Goal: Task Accomplishment & Management: Manage account settings

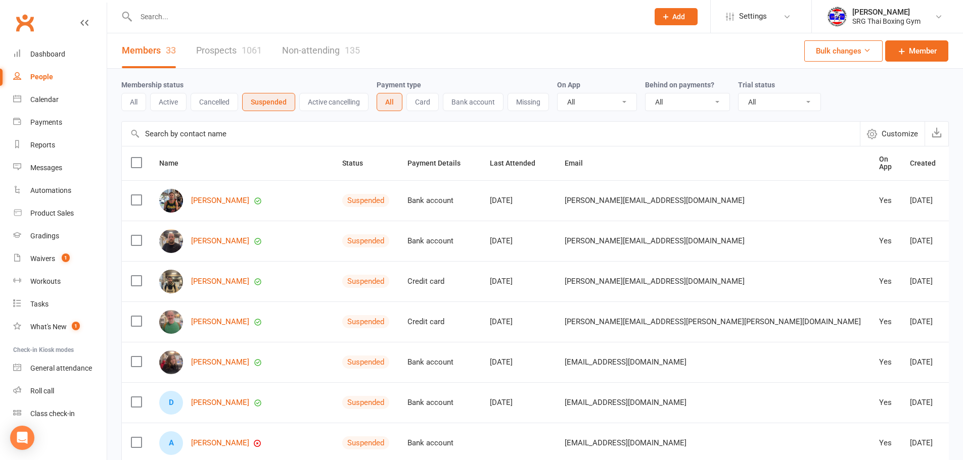
select select "100"
click at [56, 56] on div "Dashboard" at bounding box center [47, 54] width 35 height 8
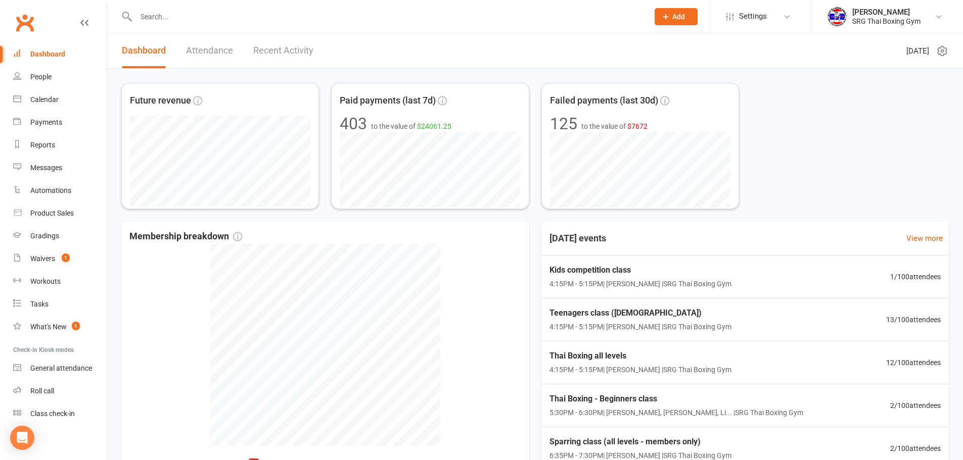
click at [269, 19] on input "text" at bounding box center [387, 17] width 508 height 14
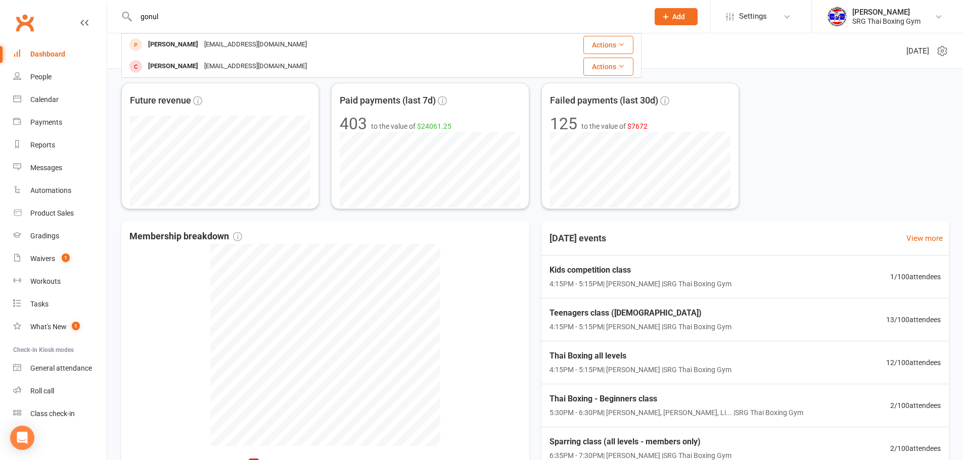
type input "gonul"
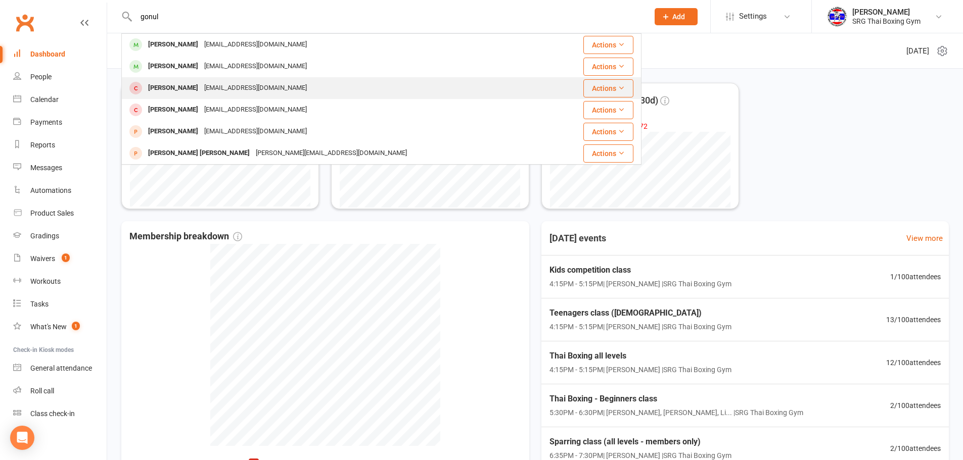
click at [156, 86] on div "[PERSON_NAME]" at bounding box center [173, 88] width 56 height 15
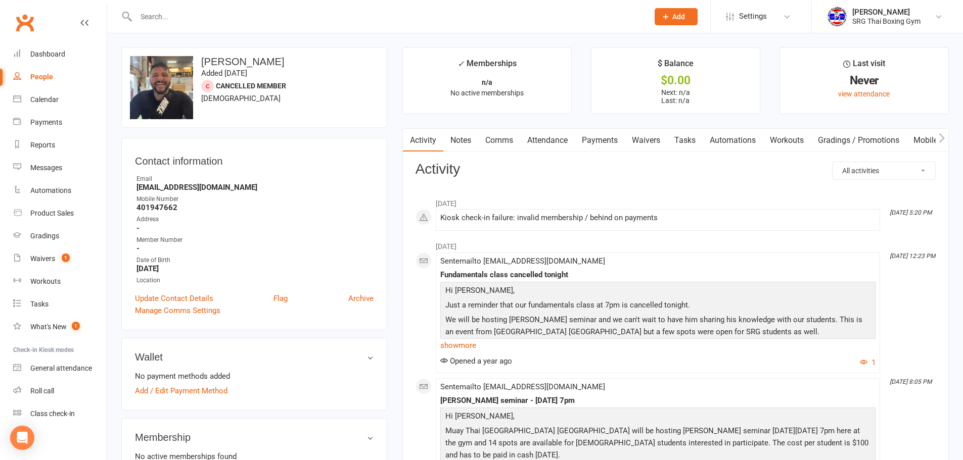
click at [175, 16] on input "text" at bounding box center [387, 17] width 508 height 14
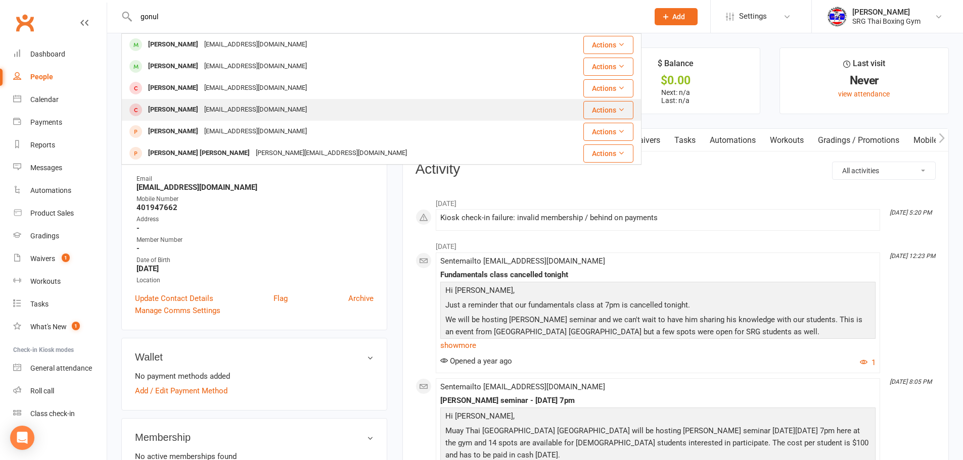
type input "gonul"
click at [165, 107] on div "[PERSON_NAME]" at bounding box center [173, 110] width 56 height 15
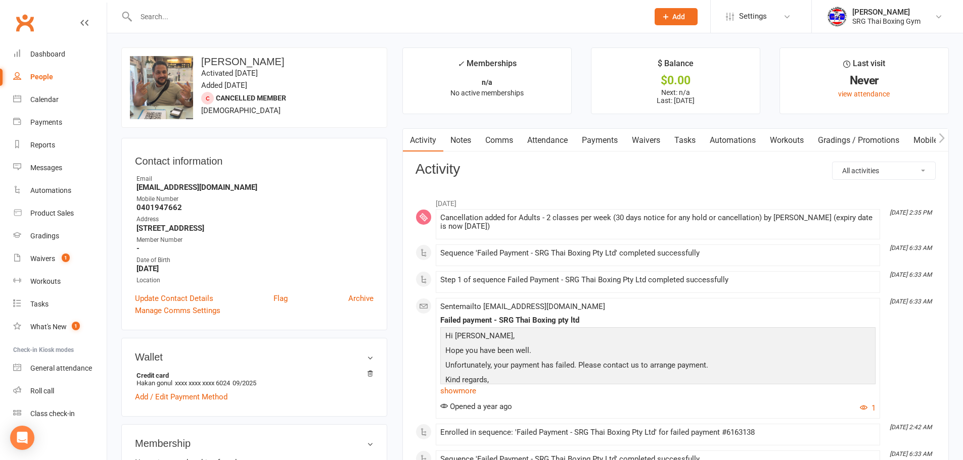
click at [611, 137] on link "Payments" at bounding box center [600, 140] width 50 height 23
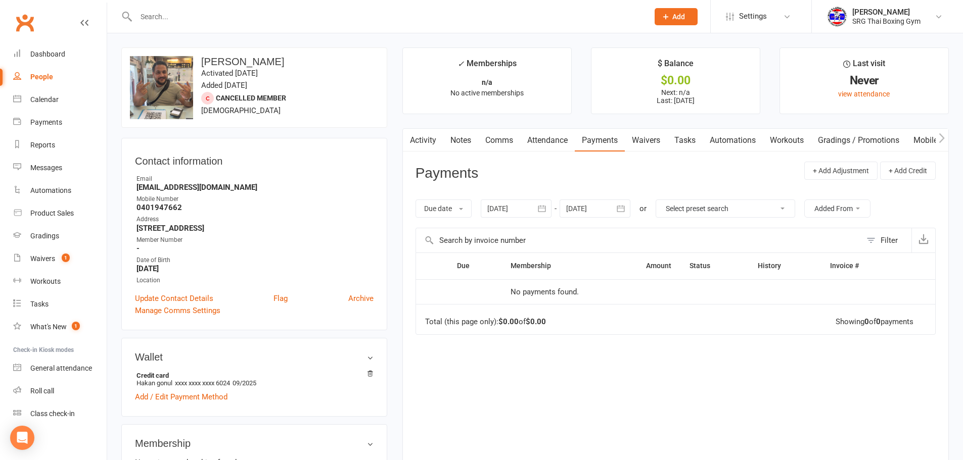
click at [544, 211] on icon "button" at bounding box center [542, 209] width 10 height 10
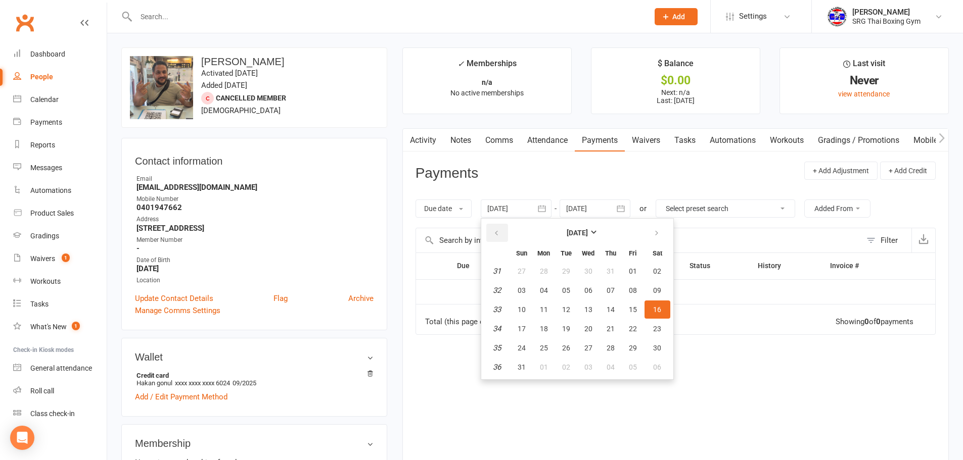
click at [493, 231] on button "button" at bounding box center [497, 233] width 22 height 18
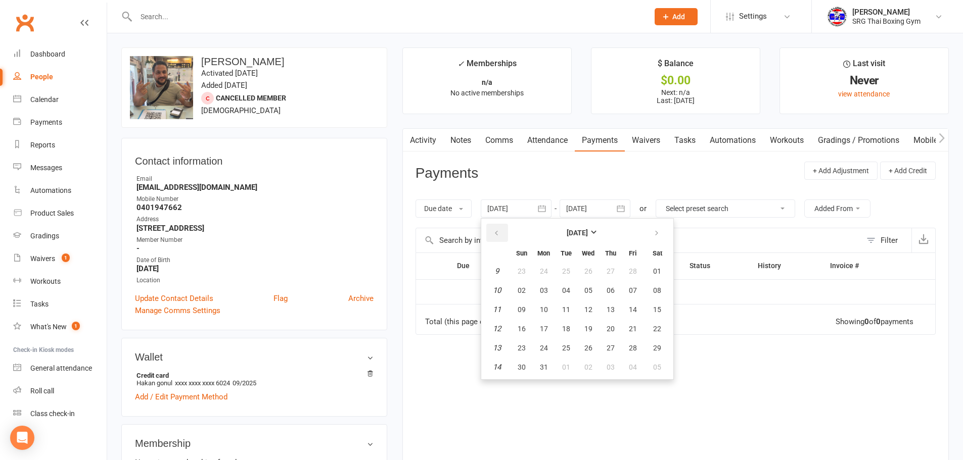
click at [491, 231] on button "button" at bounding box center [497, 233] width 22 height 18
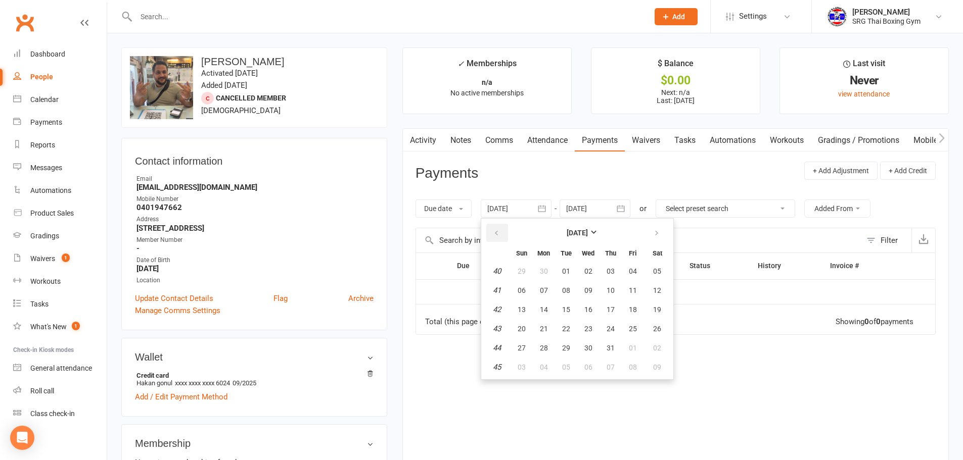
click at [491, 231] on button "button" at bounding box center [497, 233] width 22 height 18
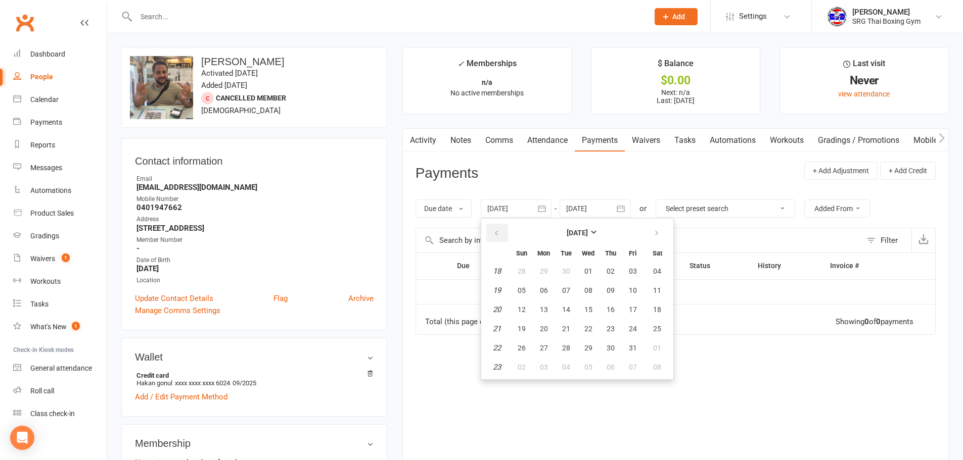
click at [491, 231] on button "button" at bounding box center [497, 233] width 22 height 18
click at [548, 273] on span "01" at bounding box center [544, 271] width 8 height 8
type input "[DATE]"
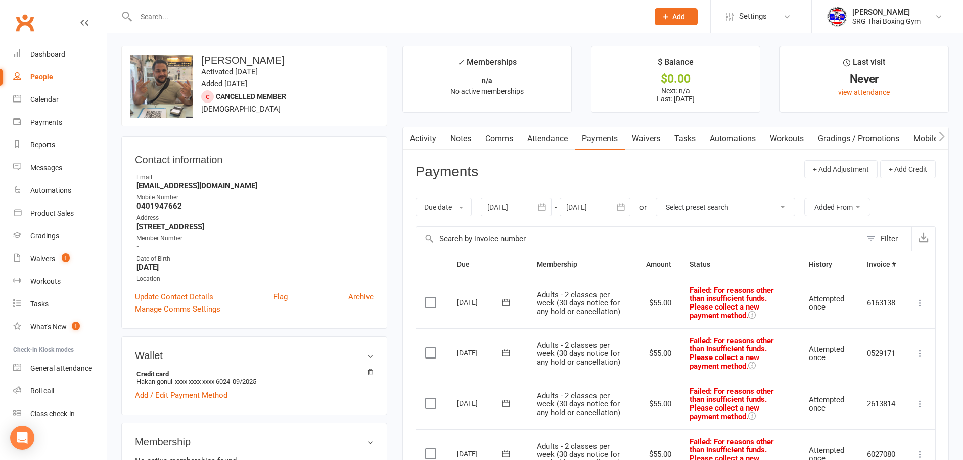
scroll to position [1, 0]
click at [655, 141] on link "Waivers" at bounding box center [646, 139] width 42 height 23
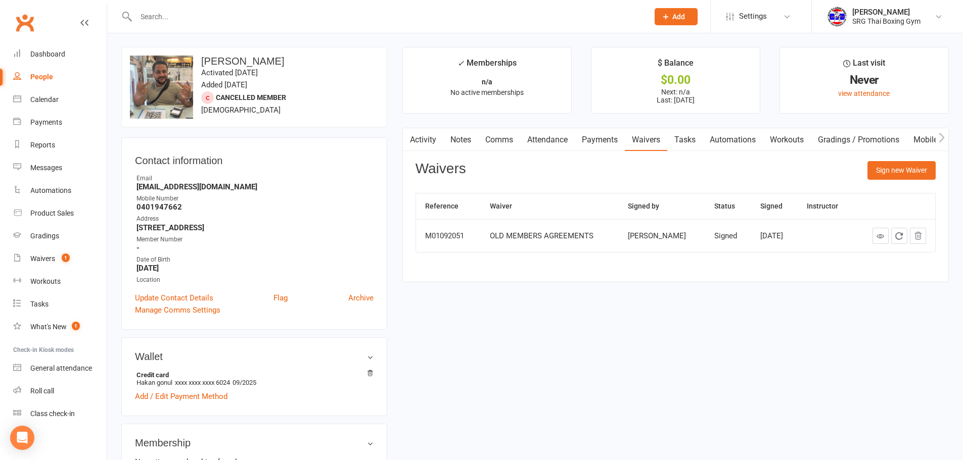
click at [609, 139] on link "Payments" at bounding box center [600, 139] width 50 height 23
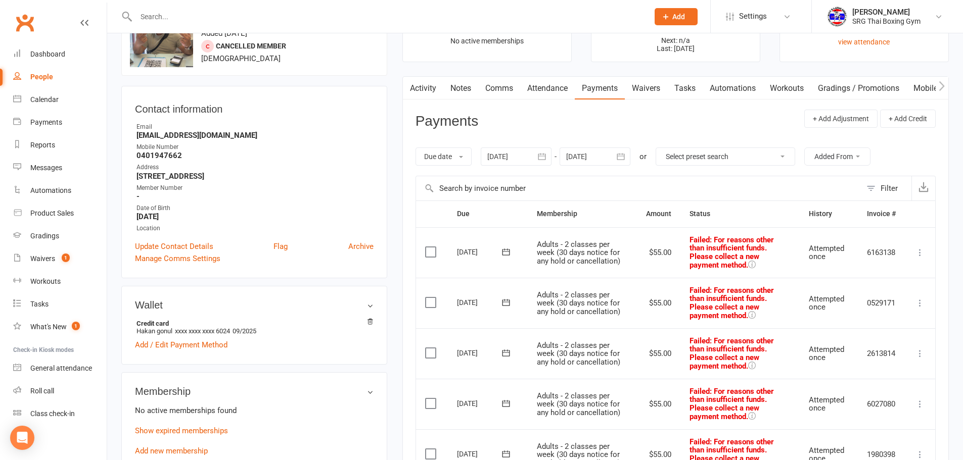
scroll to position [51, 0]
click at [654, 88] on link "Waivers" at bounding box center [646, 89] width 42 height 23
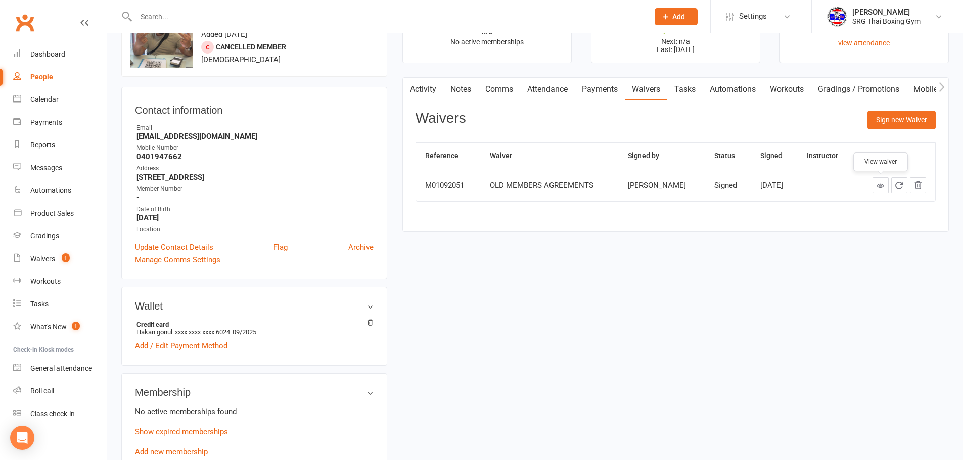
click at [878, 184] on icon at bounding box center [880, 186] width 8 height 8
click at [423, 89] on link "Activity" at bounding box center [423, 89] width 40 height 23
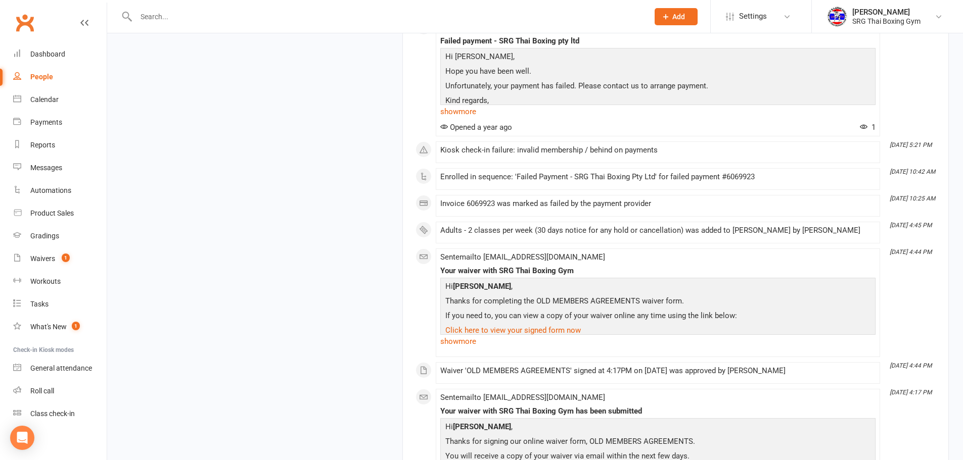
scroll to position [2406, 0]
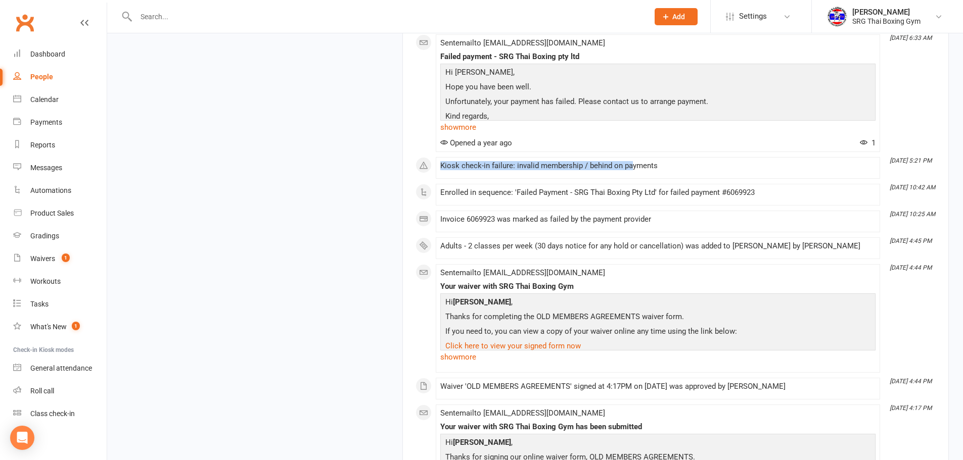
drag, startPoint x: 632, startPoint y: 166, endPoint x: 442, endPoint y: 169, distance: 190.0
click at [442, 169] on div "Kiosk check-in failure: invalid membership / behind on payments" at bounding box center [657, 166] width 435 height 9
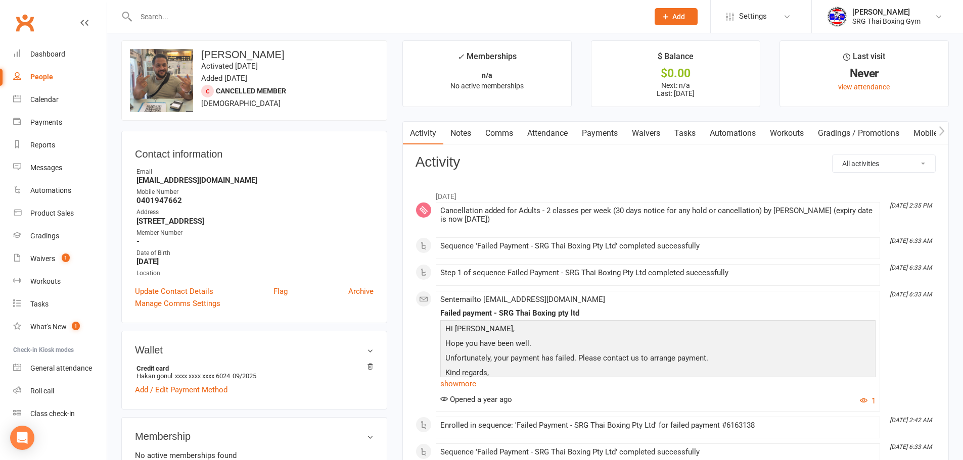
scroll to position [0, 0]
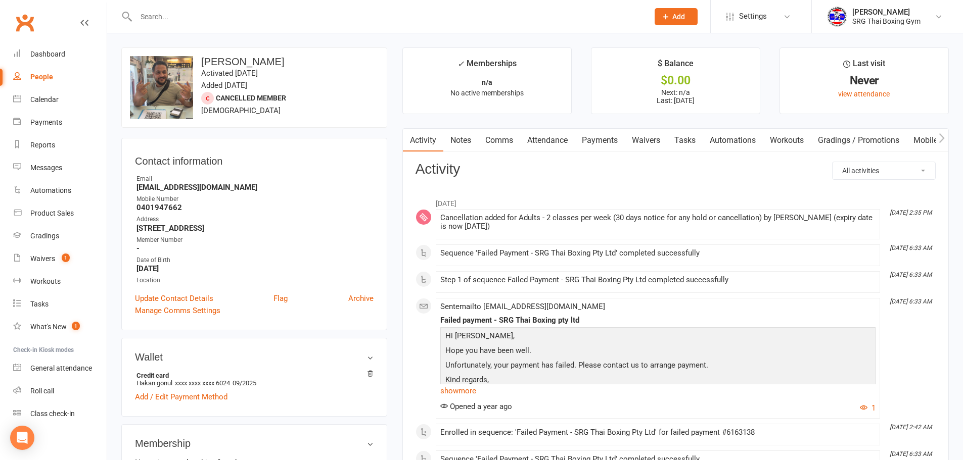
click at [600, 147] on link "Payments" at bounding box center [600, 140] width 50 height 23
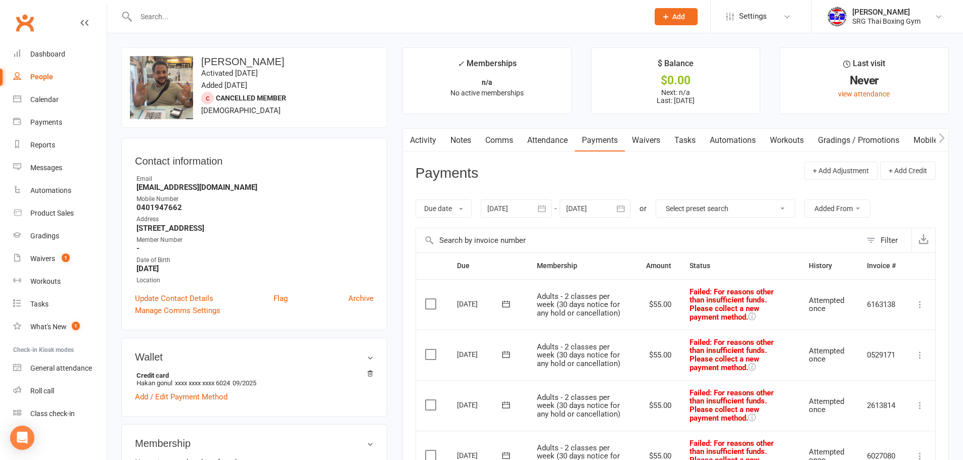
click at [648, 139] on link "Waivers" at bounding box center [646, 140] width 42 height 23
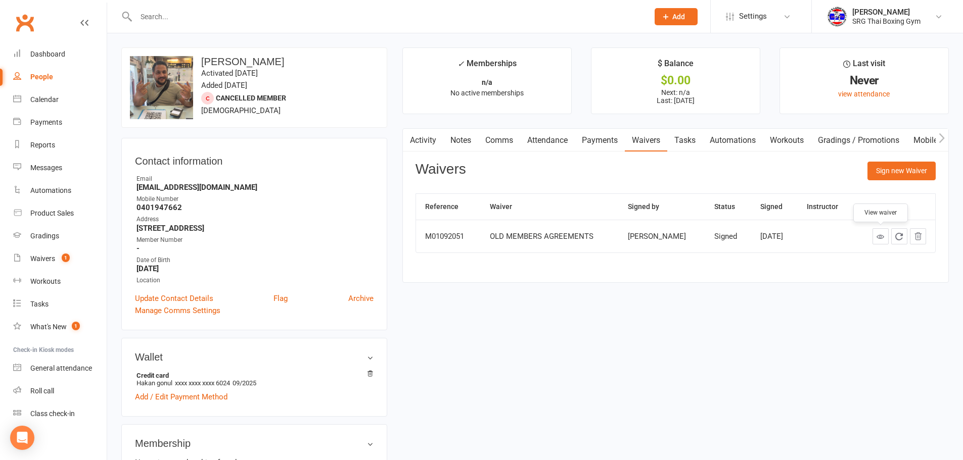
click at [878, 235] on icon at bounding box center [880, 237] width 8 height 8
click at [589, 141] on link "Payments" at bounding box center [600, 140] width 50 height 23
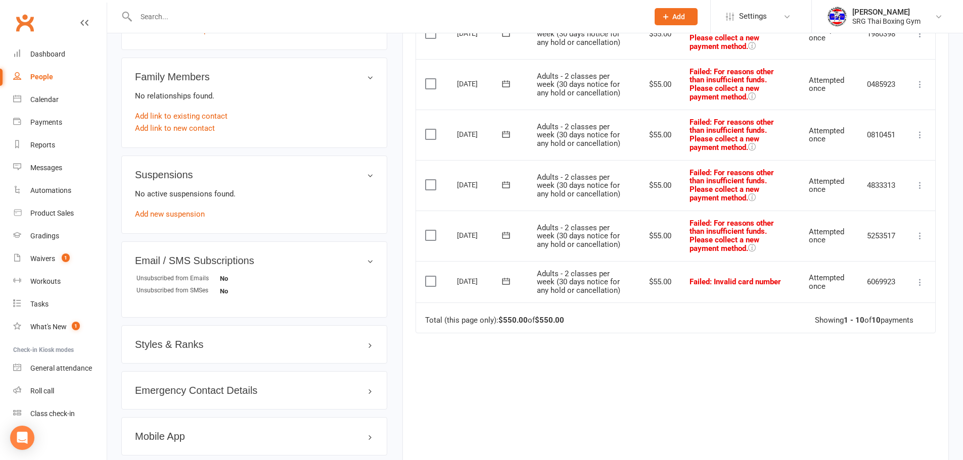
scroll to position [455, 0]
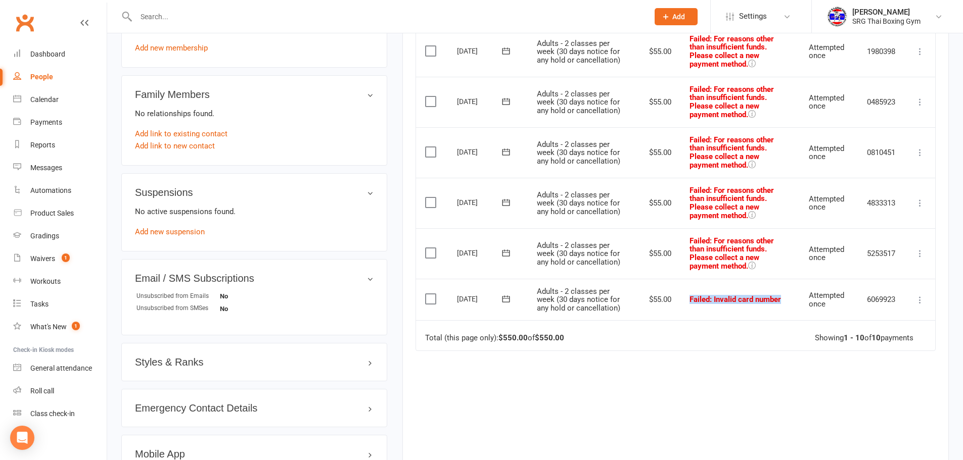
drag, startPoint x: 779, startPoint y: 302, endPoint x: 687, endPoint y: 299, distance: 92.5
click at [687, 299] on td "Failed : Invalid card number" at bounding box center [739, 300] width 119 height 42
drag, startPoint x: 455, startPoint y: 298, endPoint x: 497, endPoint y: 300, distance: 42.0
click at [497, 300] on td "[DATE]" at bounding box center [488, 300] width 80 height 42
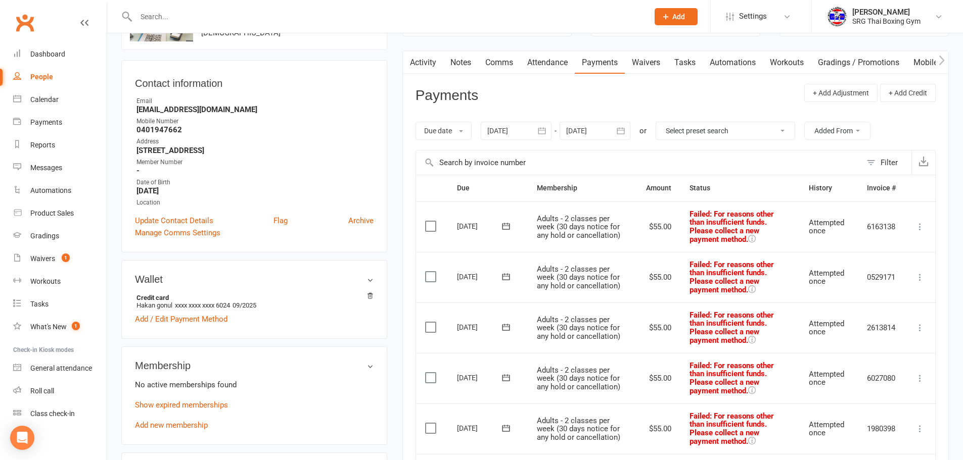
scroll to position [51, 0]
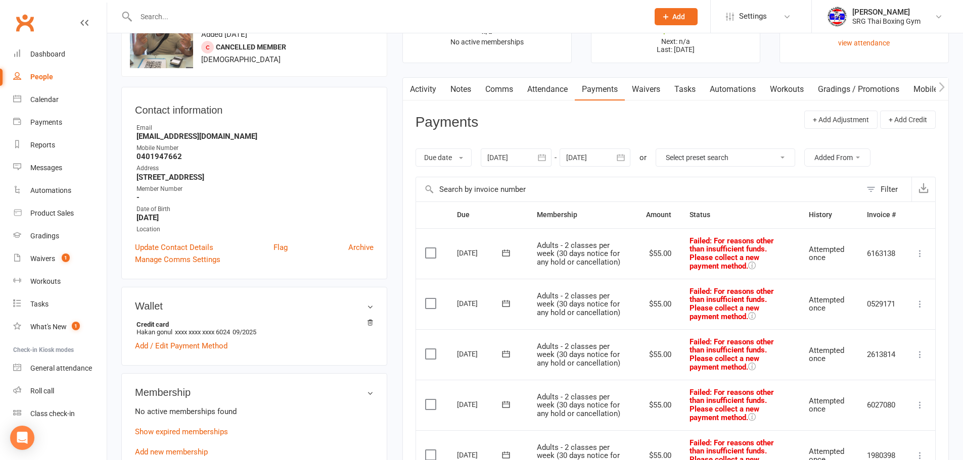
click at [420, 87] on link "Activity" at bounding box center [423, 89] width 40 height 23
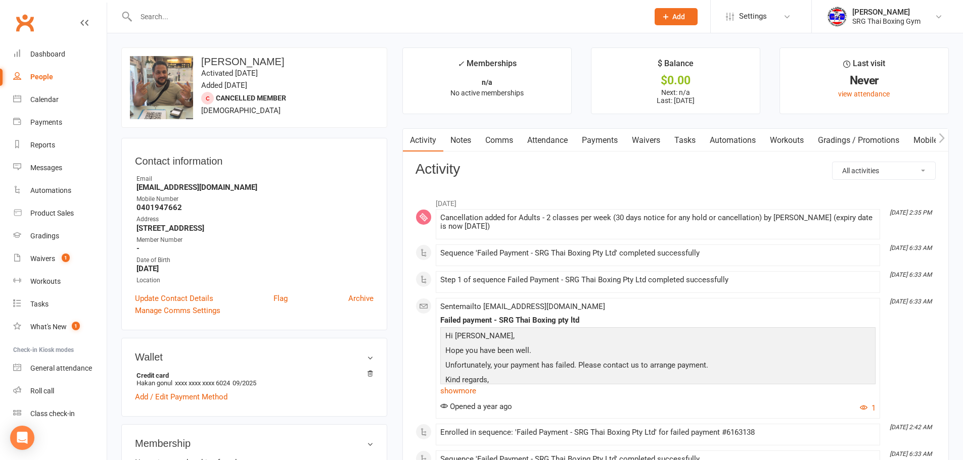
click at [603, 139] on link "Payments" at bounding box center [600, 140] width 50 height 23
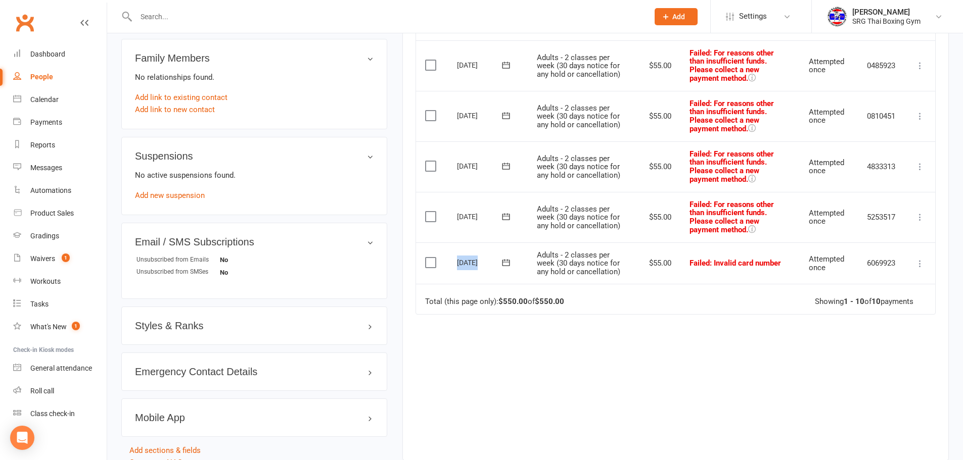
scroll to position [505, 0]
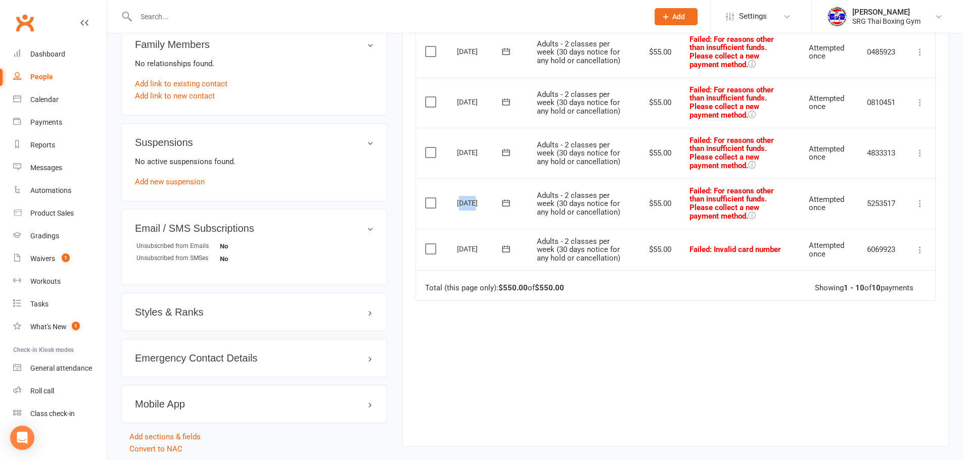
drag, startPoint x: 473, startPoint y: 205, endPoint x: 462, endPoint y: 204, distance: 11.7
click at [462, 204] on div "[DATE]" at bounding box center [480, 203] width 46 height 16
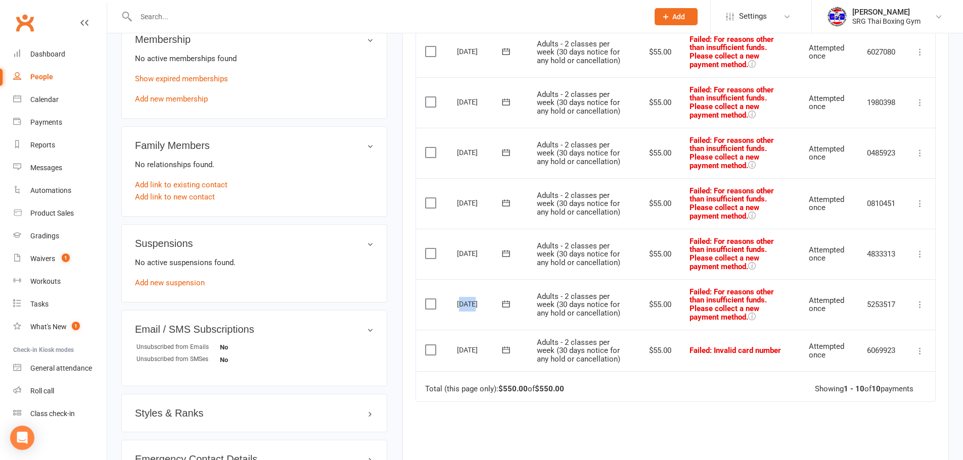
scroll to position [354, 0]
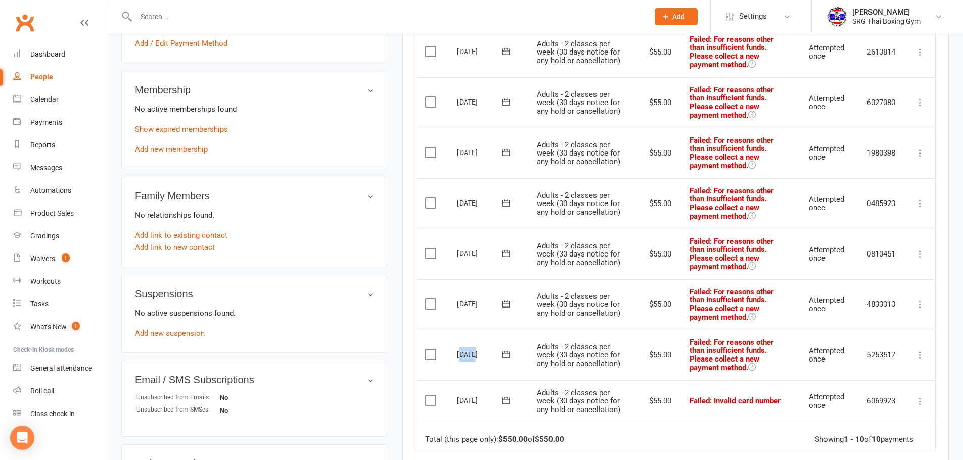
drag, startPoint x: 483, startPoint y: 153, endPoint x: 465, endPoint y: 153, distance: 17.2
click at [466, 153] on div "[DATE]" at bounding box center [480, 153] width 46 height 16
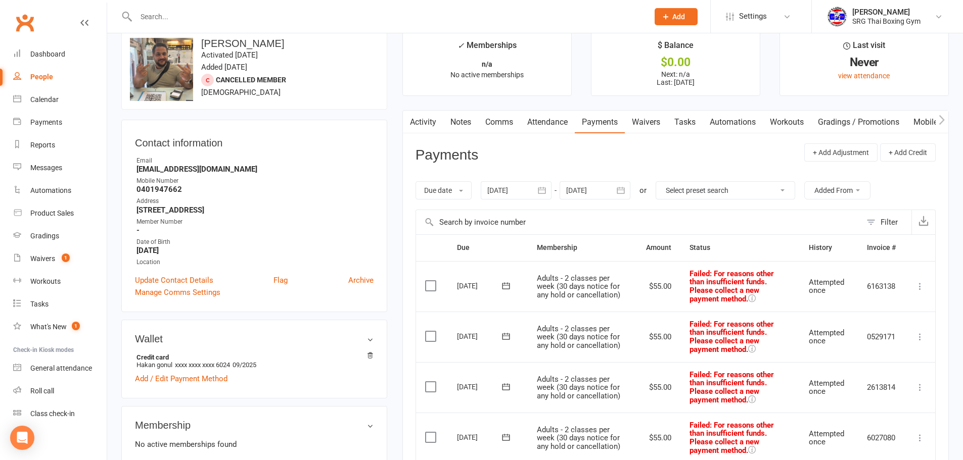
scroll to position [0, 0]
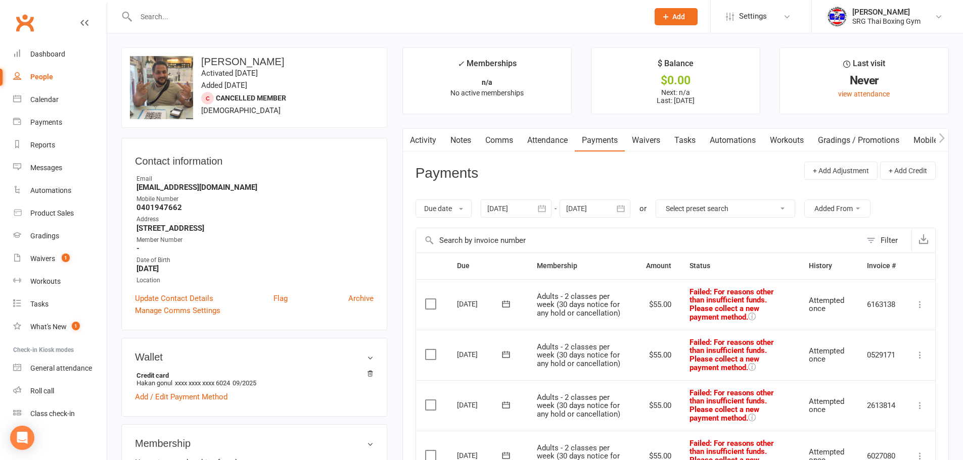
click at [422, 142] on link "Activity" at bounding box center [423, 140] width 40 height 23
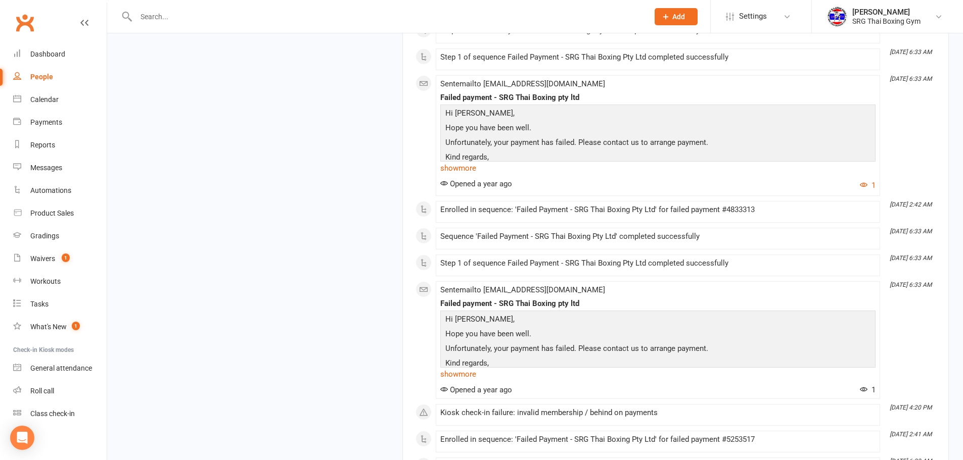
scroll to position [1946, 0]
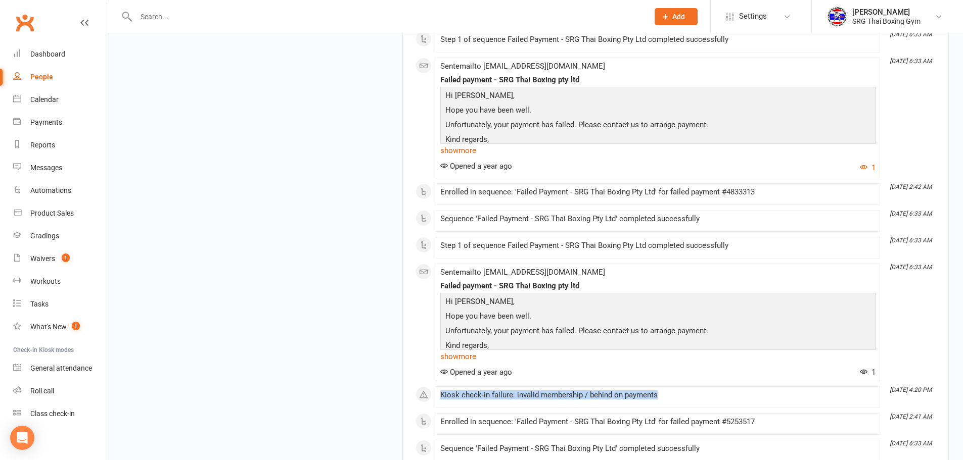
drag, startPoint x: 669, startPoint y: 398, endPoint x: 436, endPoint y: 400, distance: 233.0
click at [436, 400] on li "[DATE] 4:20 PM Kiosk check-in failure: invalid membership / behind on payments" at bounding box center [658, 398] width 444 height 22
drag, startPoint x: 933, startPoint y: 391, endPoint x: 884, endPoint y: 391, distance: 49.0
click at [884, 391] on time "[DATE] 4:20 PM" at bounding box center [909, 390] width 51 height 7
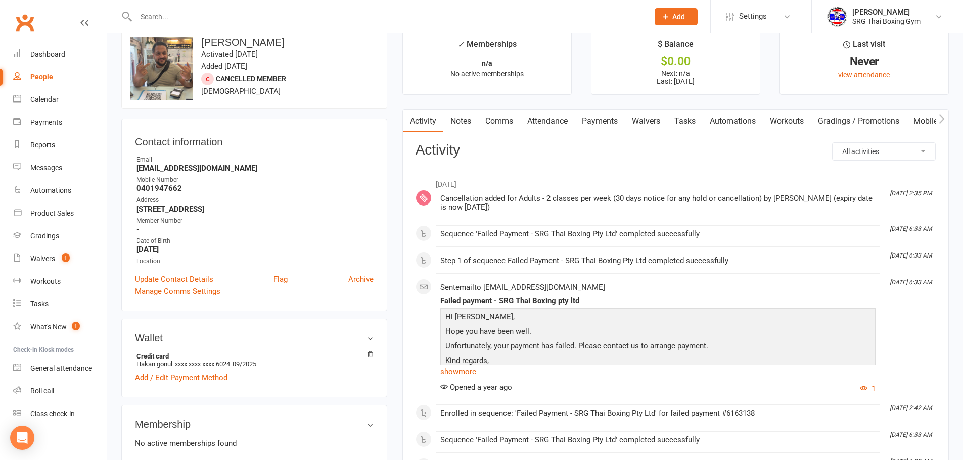
scroll to position [0, 0]
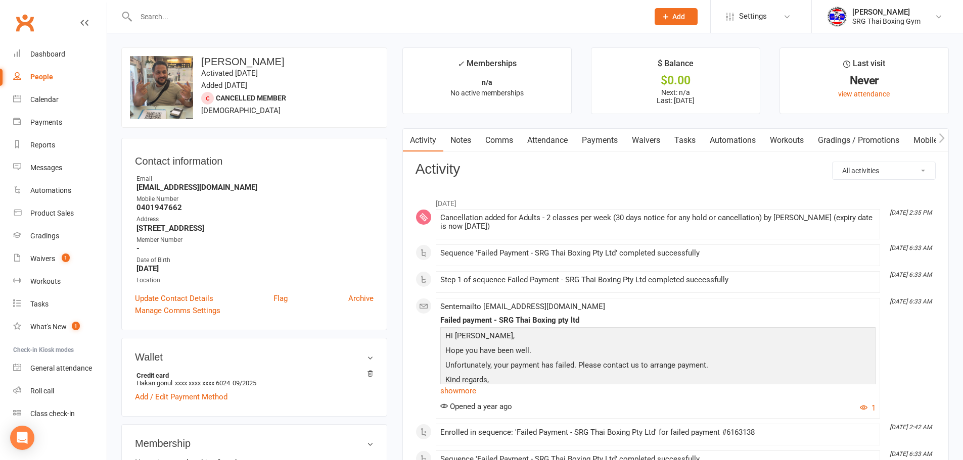
drag, startPoint x: 601, startPoint y: 139, endPoint x: 599, endPoint y: 145, distance: 5.8
click at [600, 139] on link "Payments" at bounding box center [600, 140] width 50 height 23
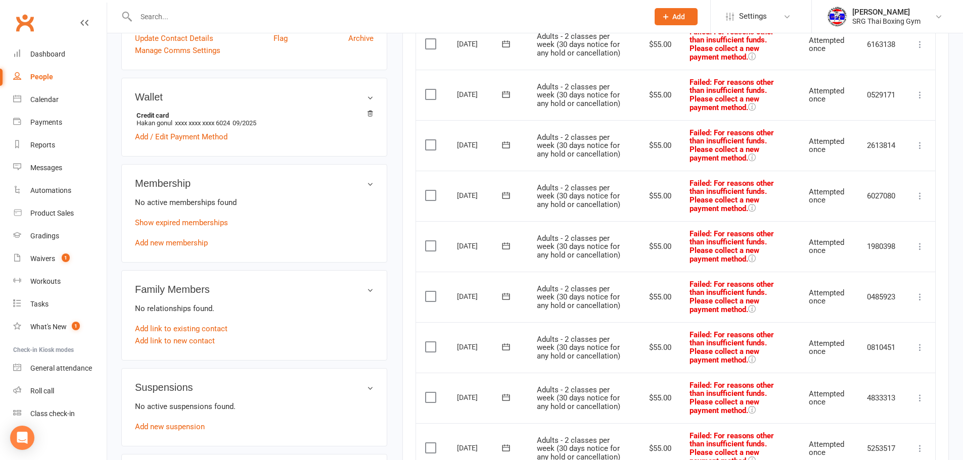
scroll to position [354, 0]
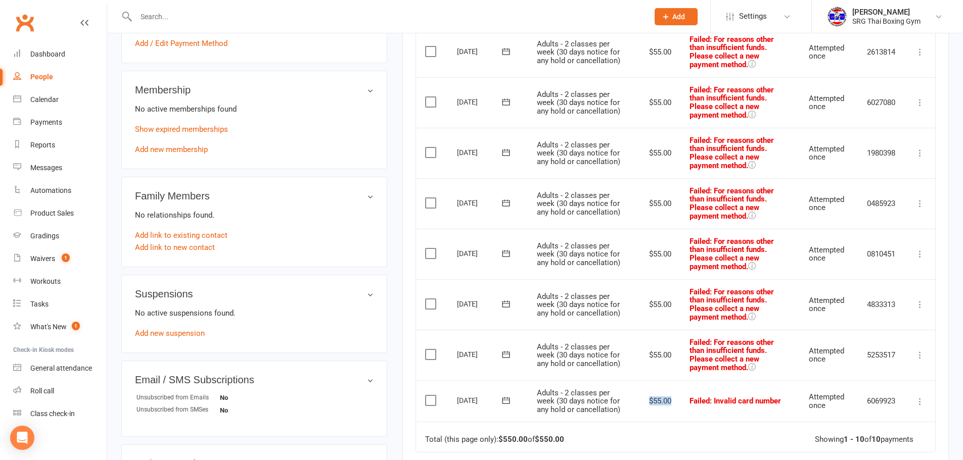
drag, startPoint x: 675, startPoint y: 403, endPoint x: 646, endPoint y: 402, distance: 28.8
click at [646, 402] on td "$55.00" at bounding box center [658, 401] width 43 height 42
drag, startPoint x: 672, startPoint y: 355, endPoint x: 641, endPoint y: 356, distance: 31.3
click at [641, 356] on td "$55.00" at bounding box center [658, 355] width 43 height 51
drag, startPoint x: 666, startPoint y: 306, endPoint x: 646, endPoint y: 306, distance: 20.2
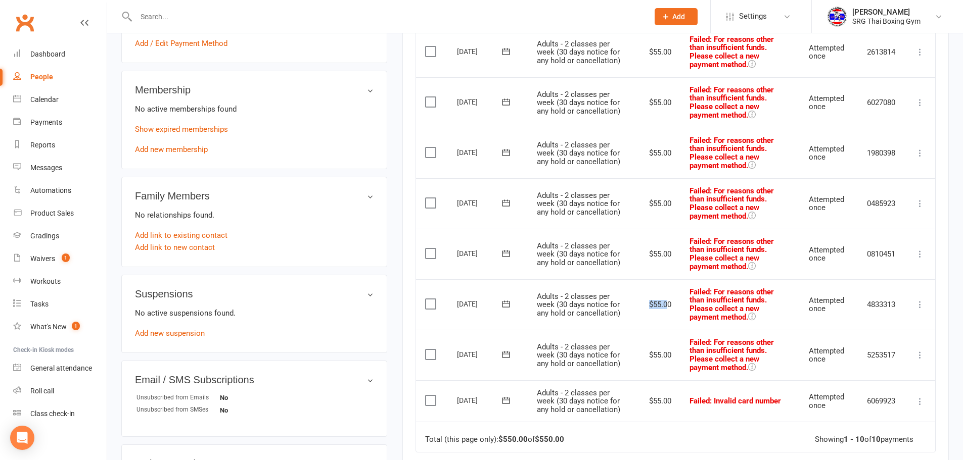
click at [646, 306] on td "$55.00" at bounding box center [658, 304] width 43 height 51
drag, startPoint x: 669, startPoint y: 304, endPoint x: 648, endPoint y: 304, distance: 20.7
click at [648, 304] on td "$55.00" at bounding box center [658, 304] width 43 height 51
drag, startPoint x: 672, startPoint y: 252, endPoint x: 642, endPoint y: 256, distance: 29.5
click at [642, 256] on td "$55.00" at bounding box center [658, 254] width 43 height 51
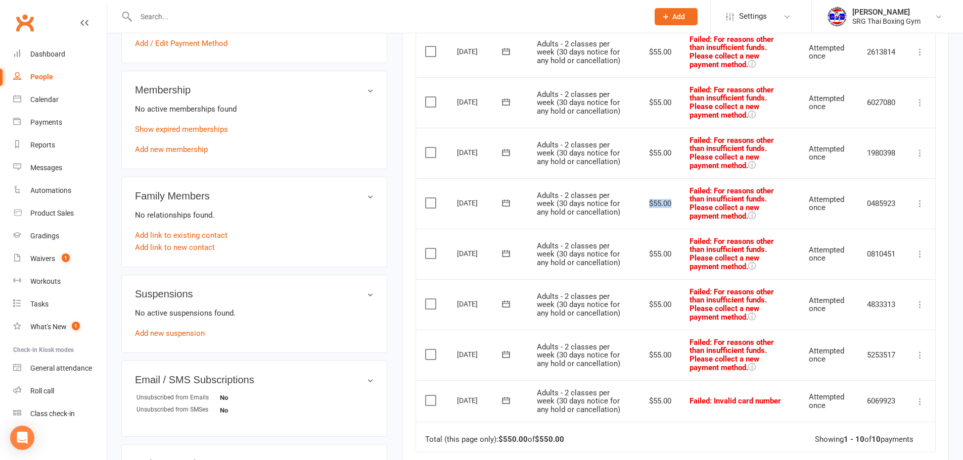
drag, startPoint x: 673, startPoint y: 206, endPoint x: 646, endPoint y: 204, distance: 26.4
click at [646, 204] on td "$55.00" at bounding box center [658, 203] width 43 height 51
drag, startPoint x: 661, startPoint y: 155, endPoint x: 645, endPoint y: 154, distance: 16.2
click at [645, 154] on td "$55.00" at bounding box center [658, 153] width 43 height 51
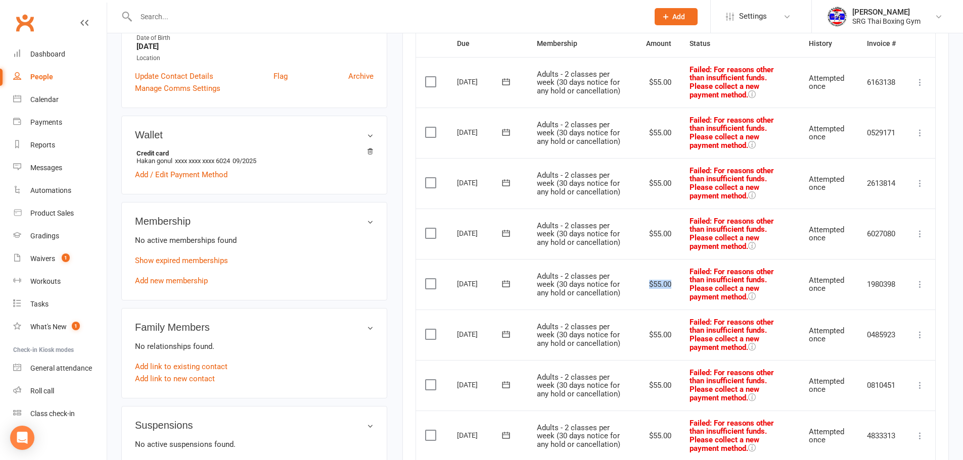
scroll to position [101, 0]
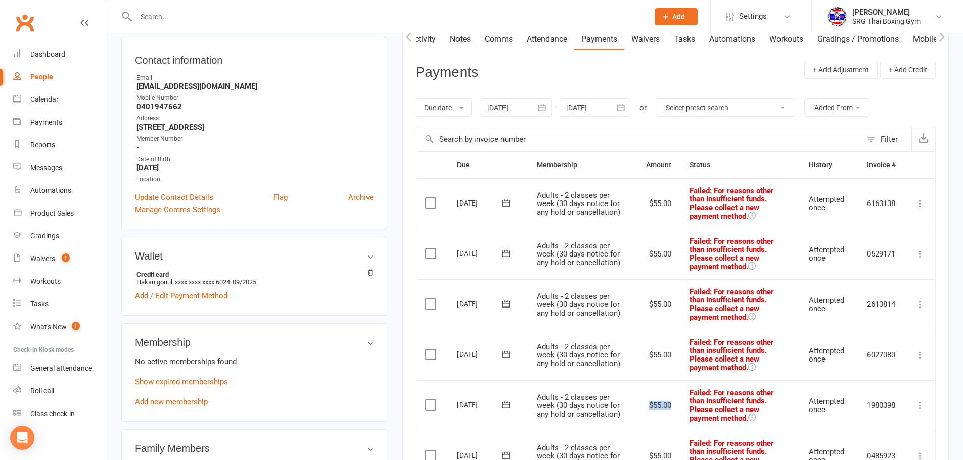
click at [918, 205] on icon at bounding box center [920, 204] width 10 height 10
click at [857, 283] on link "Skip" at bounding box center [875, 284] width 100 height 20
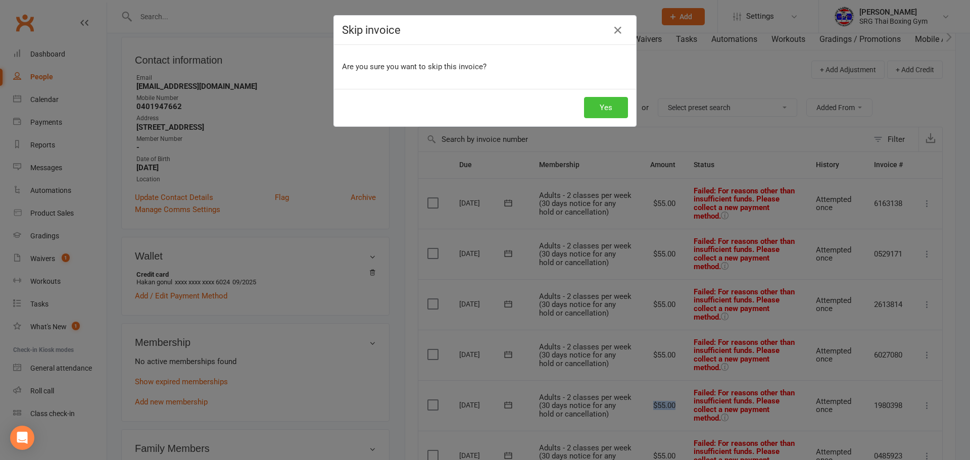
click at [601, 107] on button "Yes" at bounding box center [606, 107] width 44 height 21
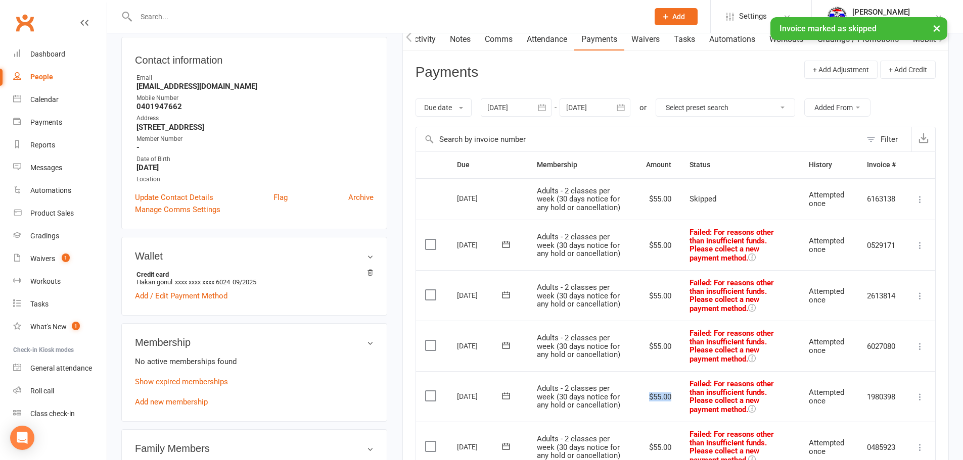
drag, startPoint x: 922, startPoint y: 243, endPoint x: 916, endPoint y: 262, distance: 20.1
click at [921, 243] on icon at bounding box center [920, 246] width 10 height 10
click at [855, 327] on link "Skip" at bounding box center [875, 326] width 100 height 20
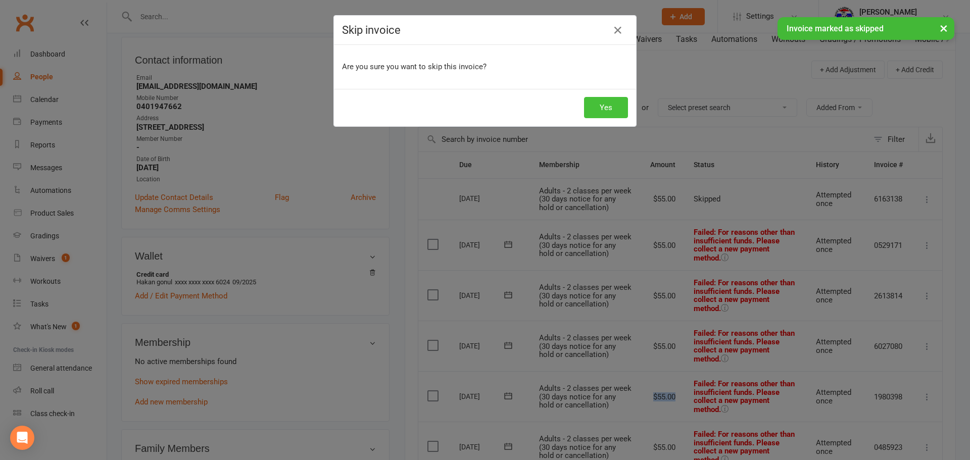
click at [599, 104] on button "Yes" at bounding box center [606, 107] width 44 height 21
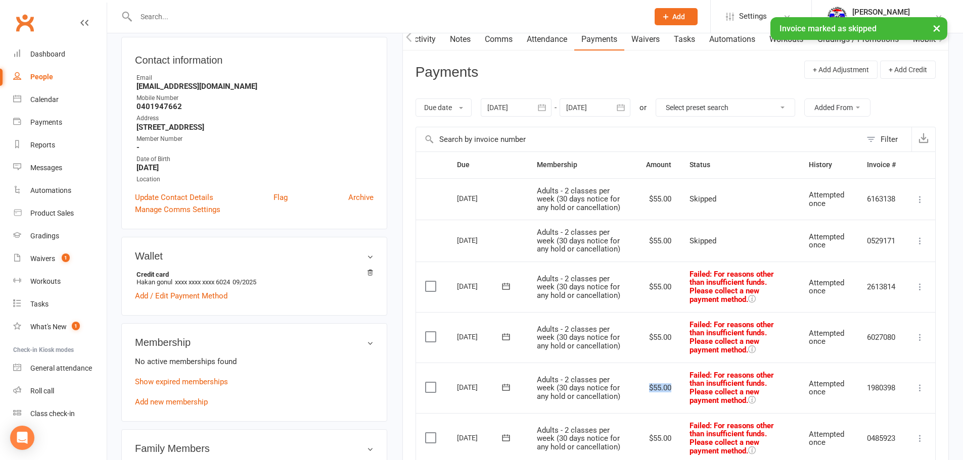
click at [918, 288] on icon at bounding box center [920, 287] width 10 height 10
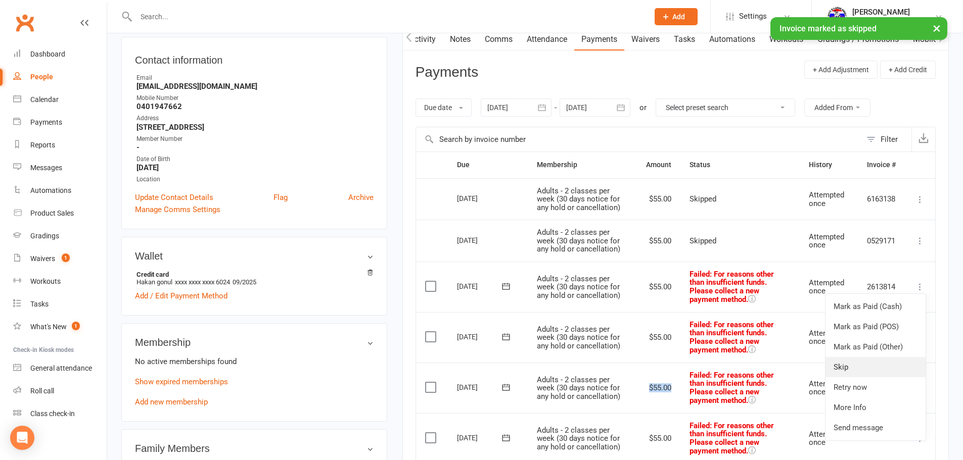
click at [849, 361] on link "Skip" at bounding box center [875, 367] width 100 height 20
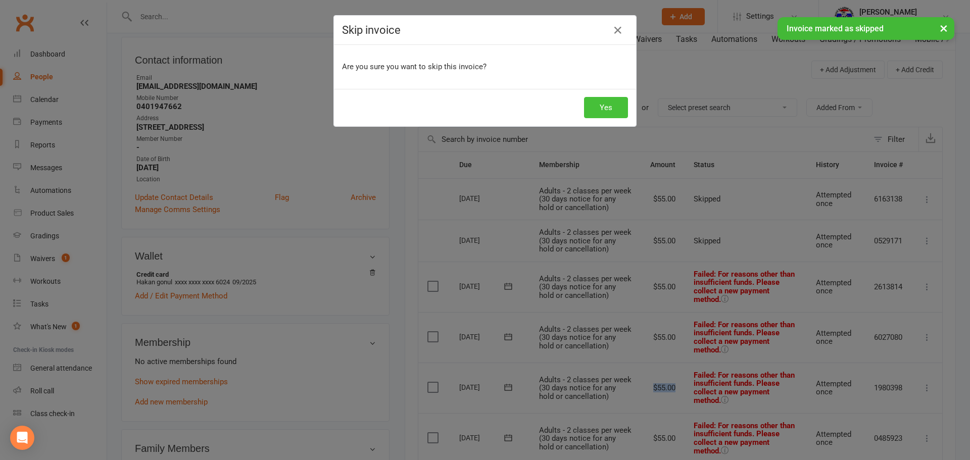
click at [616, 110] on button "Yes" at bounding box center [606, 107] width 44 height 21
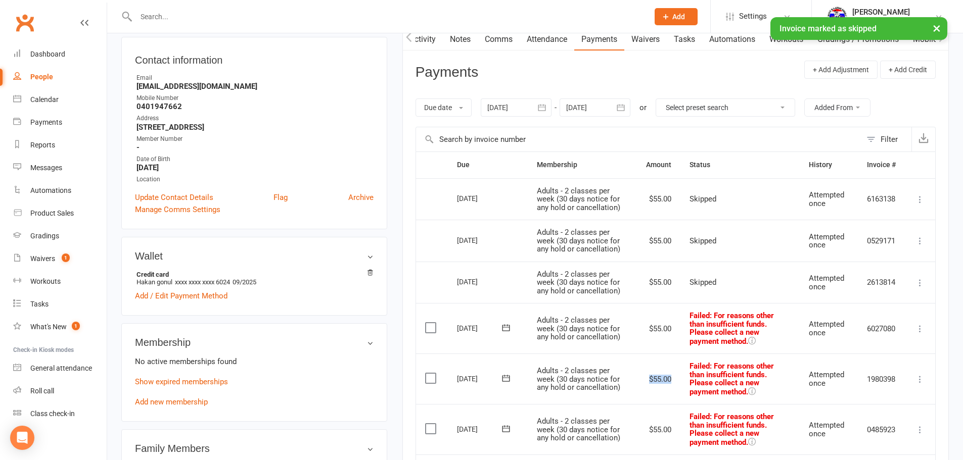
click at [919, 330] on icon at bounding box center [920, 329] width 10 height 10
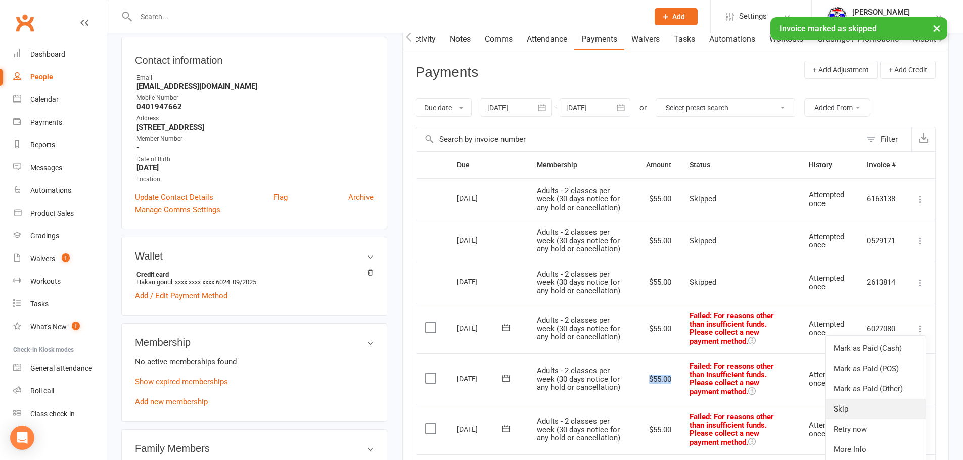
click at [861, 407] on link "Skip" at bounding box center [875, 409] width 100 height 20
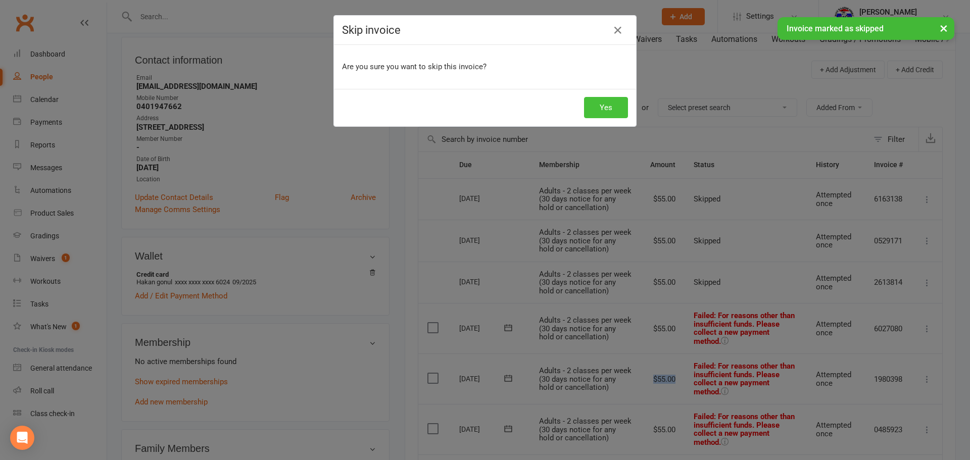
click at [609, 110] on button "Yes" at bounding box center [606, 107] width 44 height 21
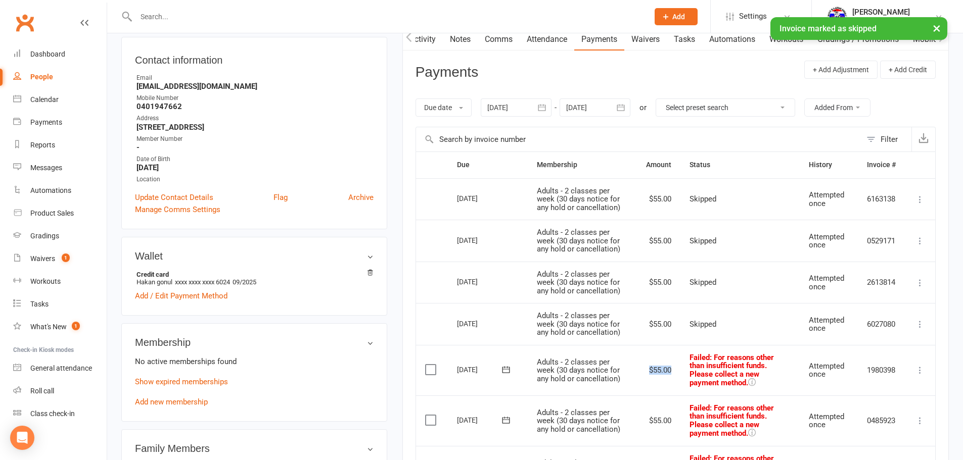
click at [922, 370] on icon at bounding box center [920, 370] width 10 height 10
click at [865, 446] on link "Skip" at bounding box center [875, 451] width 100 height 20
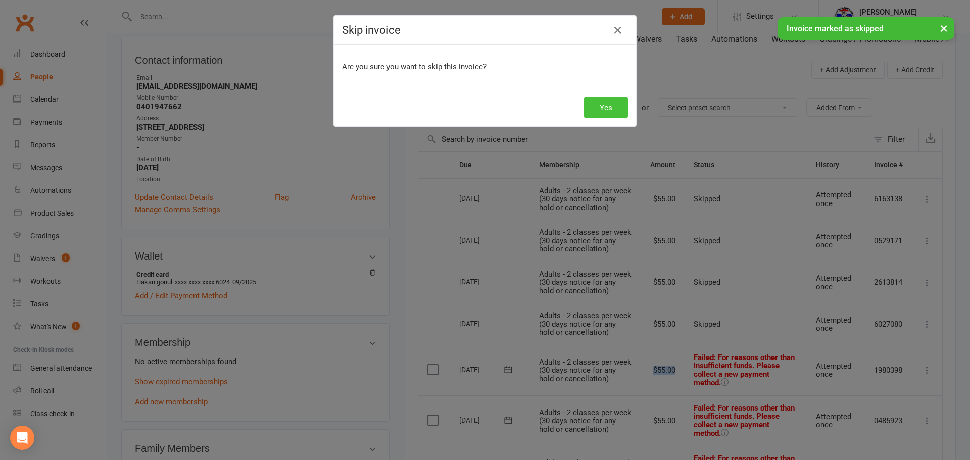
click at [599, 103] on button "Yes" at bounding box center [606, 107] width 44 height 21
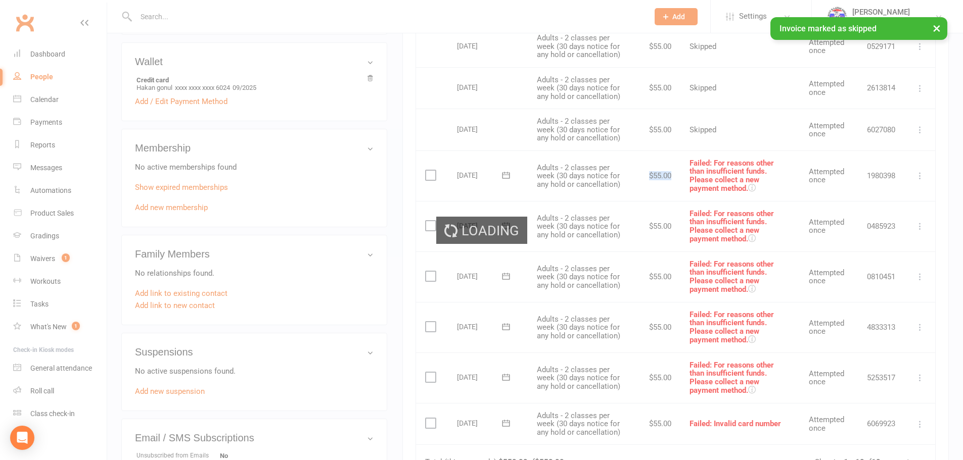
scroll to position [354, 0]
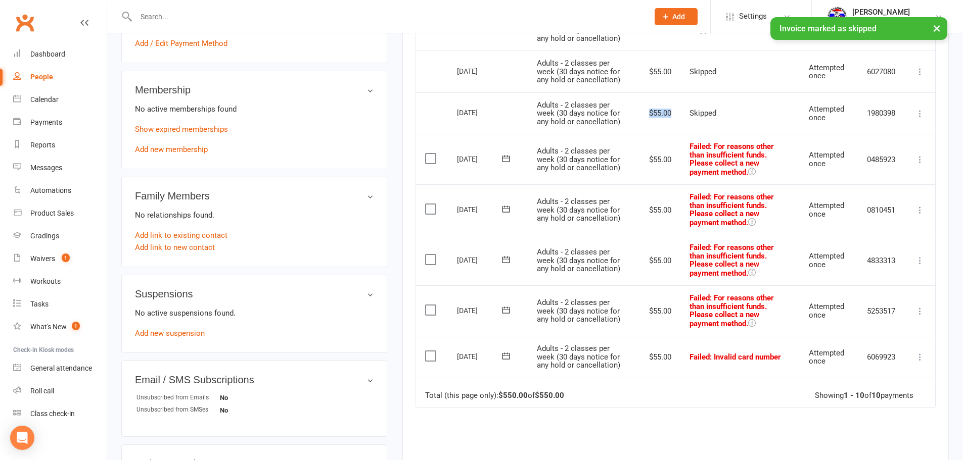
click at [918, 157] on icon at bounding box center [920, 160] width 10 height 10
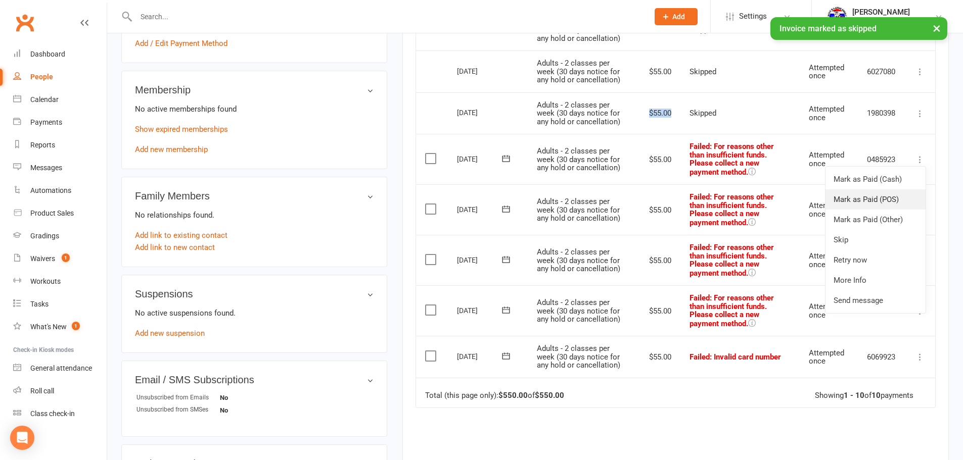
click at [871, 198] on link "Mark as Paid (POS)" at bounding box center [875, 199] width 100 height 20
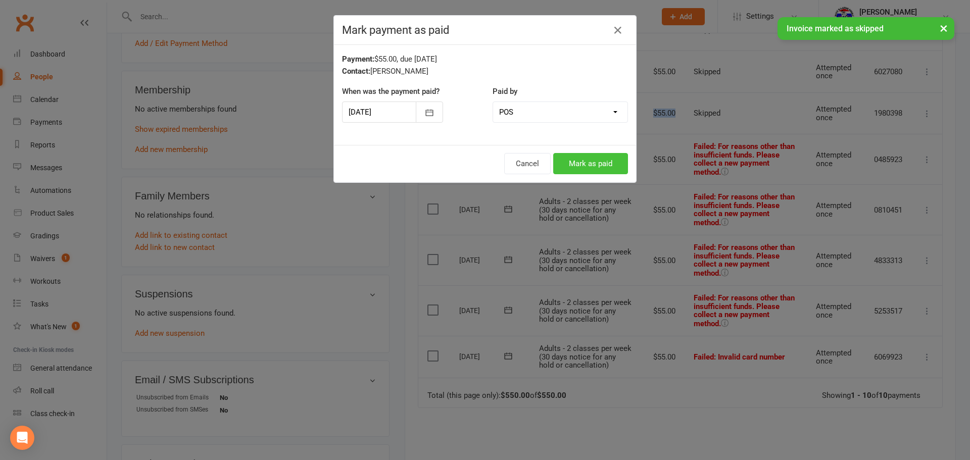
click at [589, 163] on button "Mark as paid" at bounding box center [590, 163] width 75 height 21
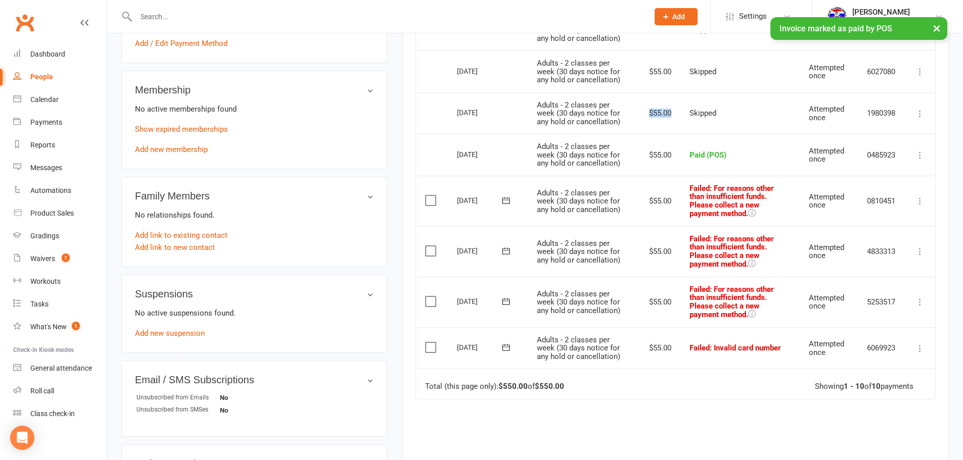
click at [918, 200] on icon at bounding box center [920, 201] width 10 height 10
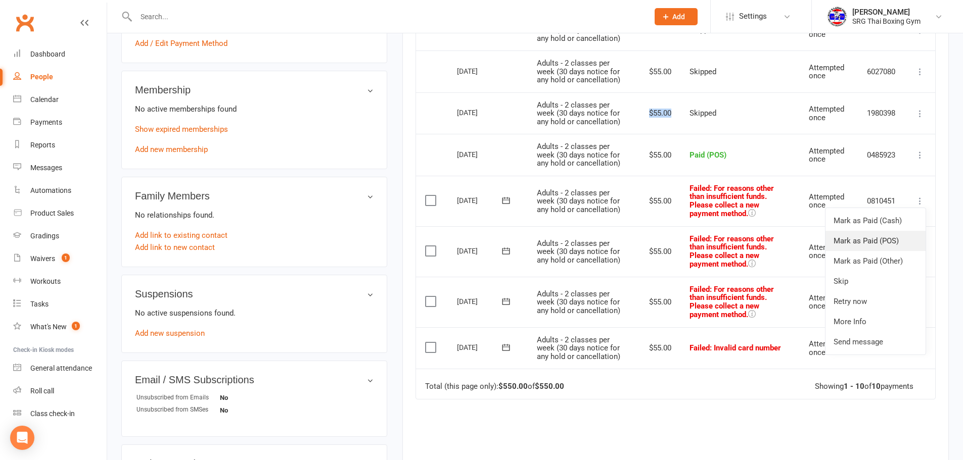
click at [875, 241] on link "Mark as Paid (POS)" at bounding box center [875, 241] width 100 height 20
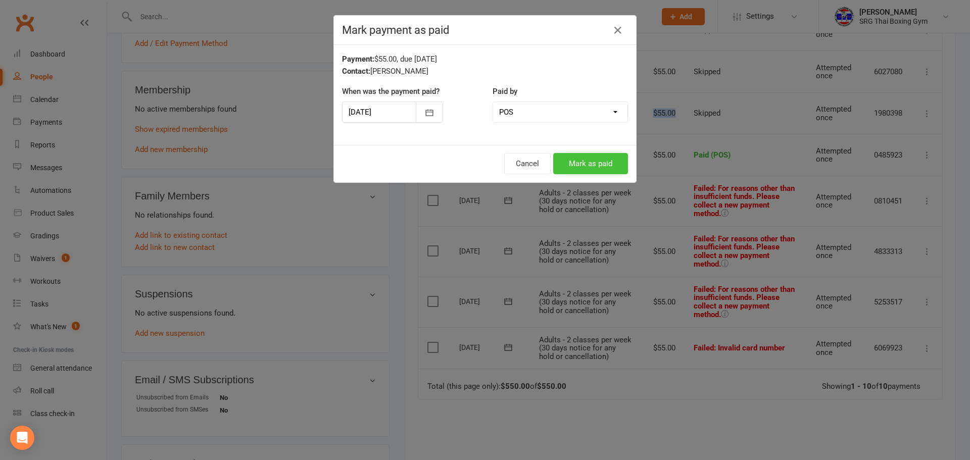
click at [602, 162] on button "Mark as paid" at bounding box center [590, 163] width 75 height 21
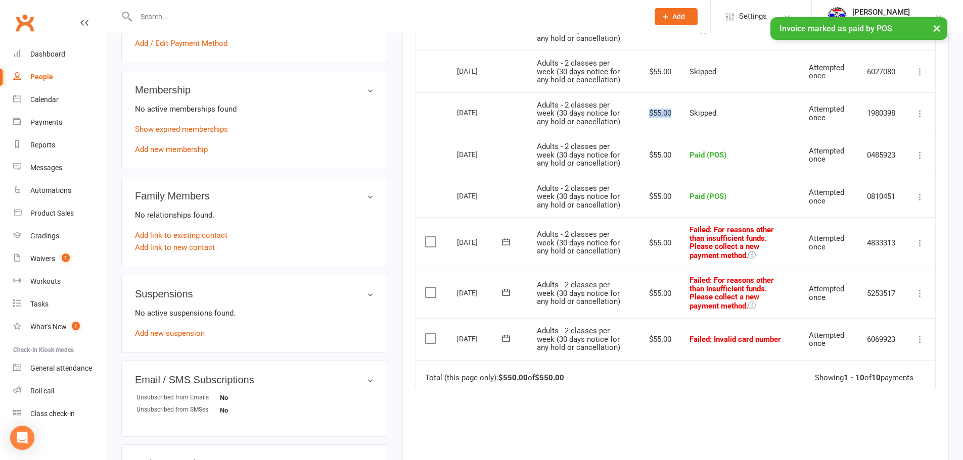
click at [919, 246] on icon at bounding box center [920, 243] width 10 height 10
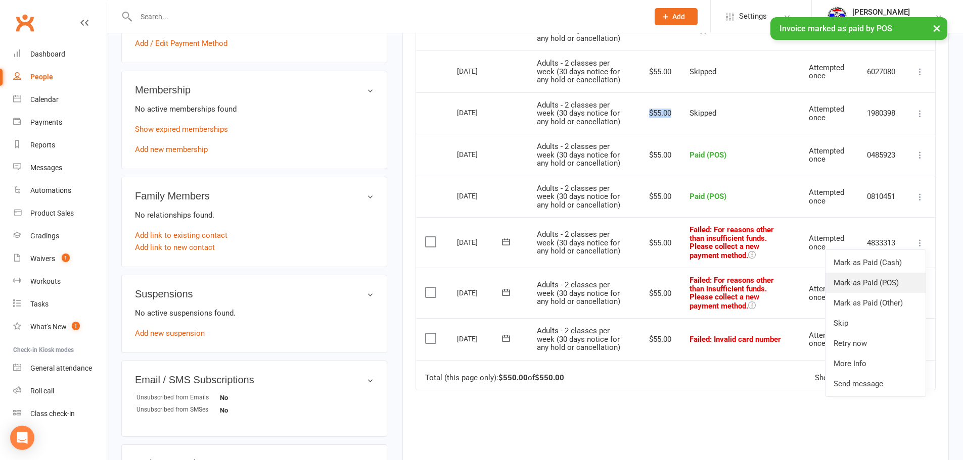
click at [901, 281] on link "Mark as Paid (POS)" at bounding box center [875, 283] width 100 height 20
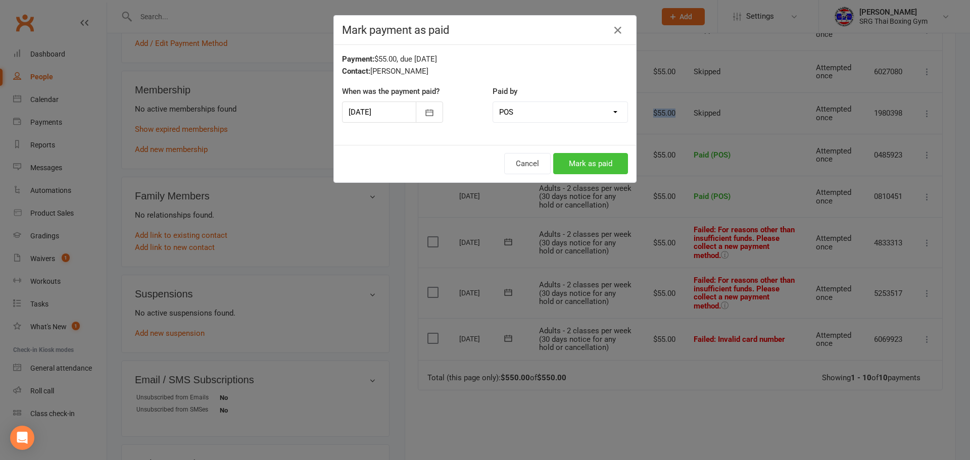
click at [582, 161] on button "Mark as paid" at bounding box center [590, 163] width 75 height 21
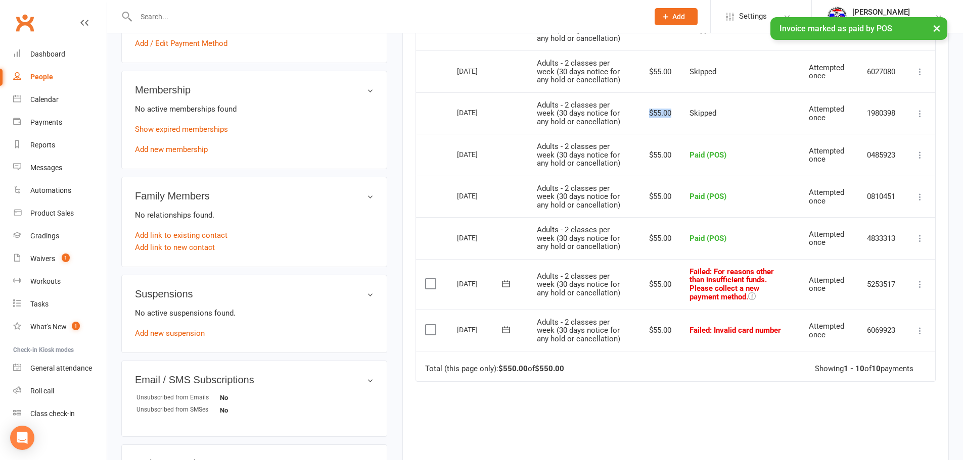
click at [920, 283] on icon at bounding box center [920, 284] width 10 height 10
click at [894, 324] on link "Mark as Paid (POS)" at bounding box center [875, 324] width 100 height 20
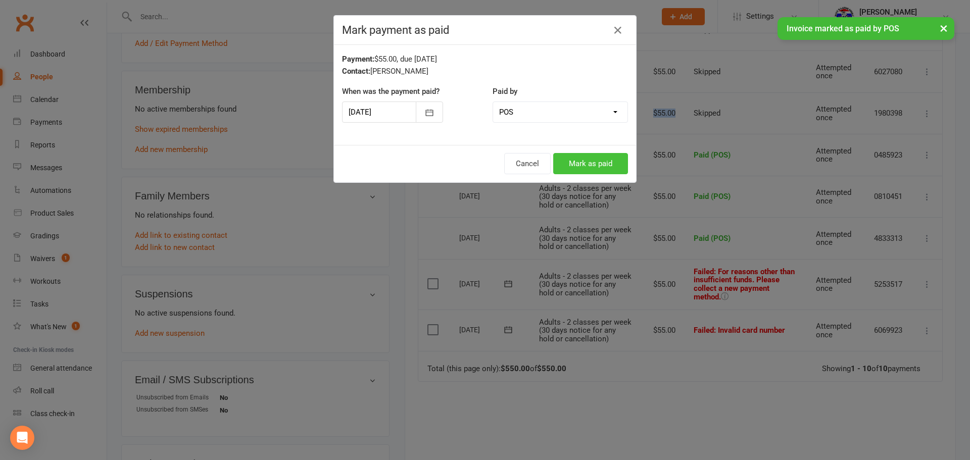
click at [591, 166] on button "Mark as paid" at bounding box center [590, 163] width 75 height 21
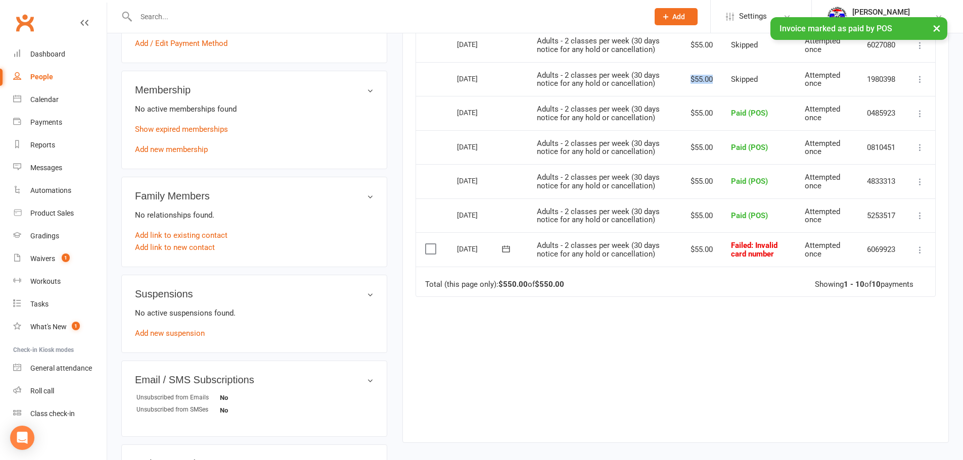
click at [918, 246] on icon at bounding box center [920, 250] width 10 height 10
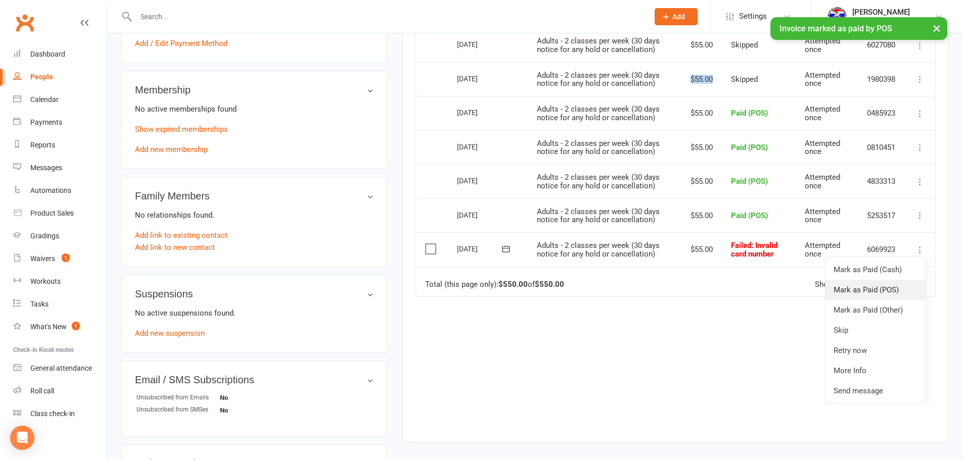
click at [872, 290] on link "Mark as Paid (POS)" at bounding box center [875, 290] width 100 height 20
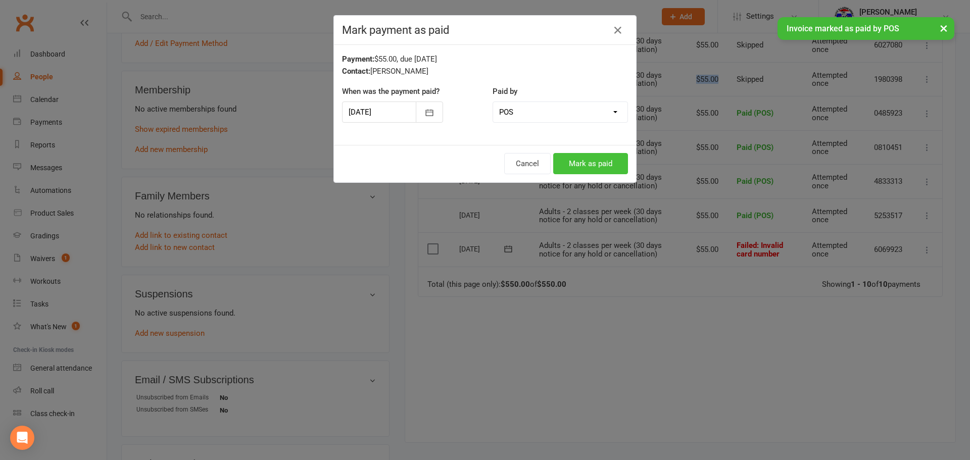
click at [596, 165] on button "Mark as paid" at bounding box center [590, 163] width 75 height 21
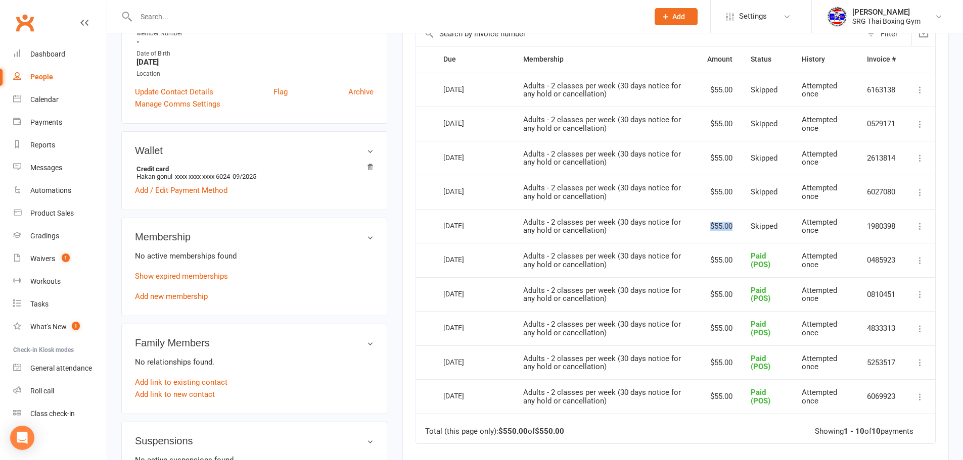
scroll to position [202, 0]
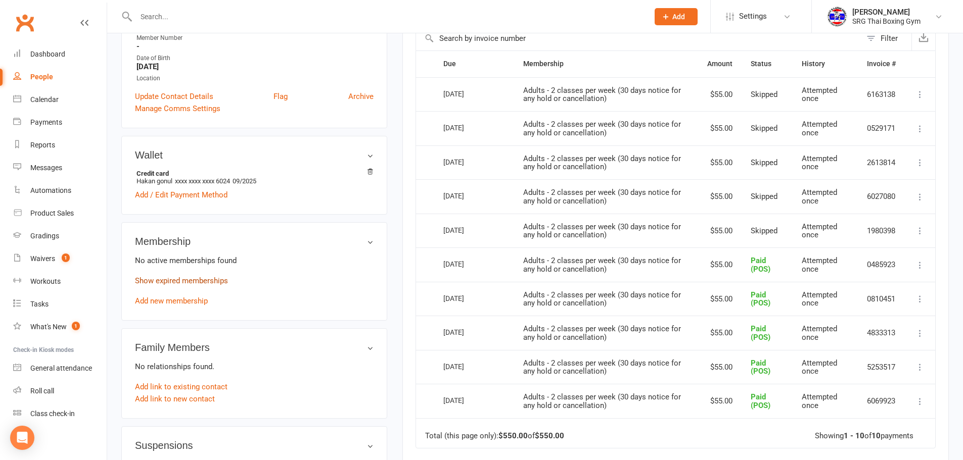
click at [180, 284] on link "Show expired memberships" at bounding box center [181, 280] width 93 height 9
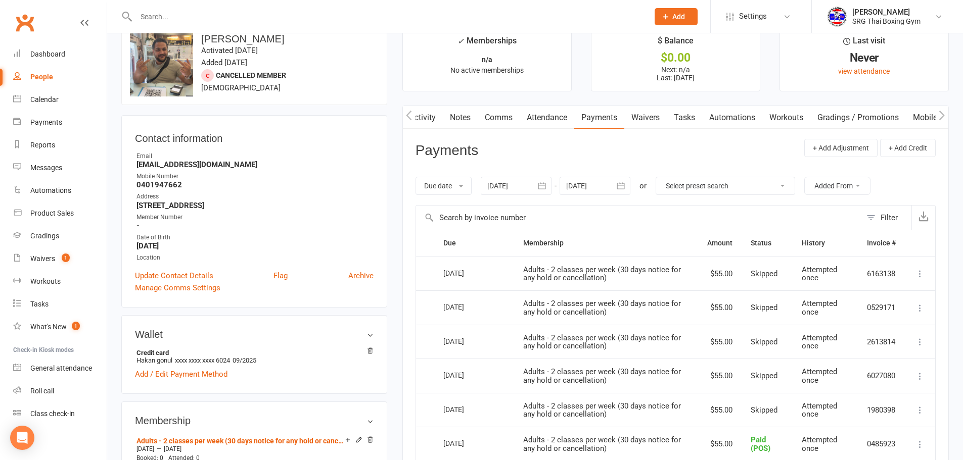
scroll to position [0, 0]
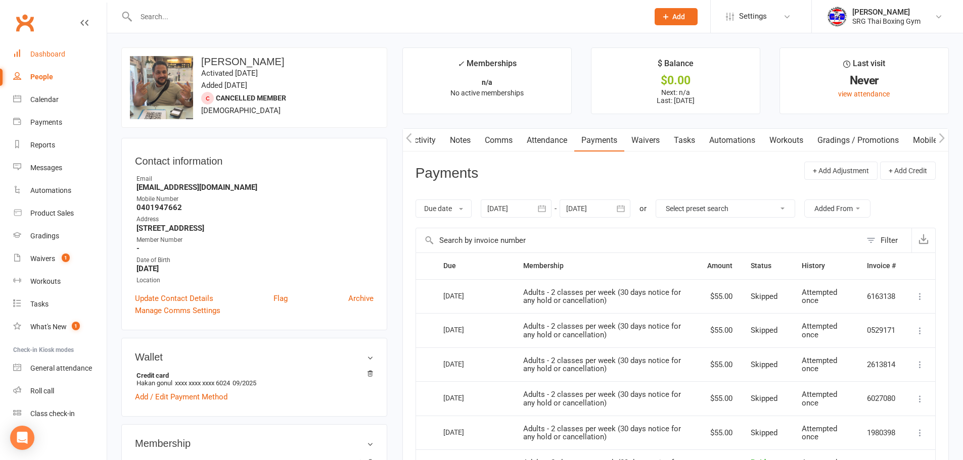
click at [39, 51] on div "Dashboard" at bounding box center [47, 54] width 35 height 8
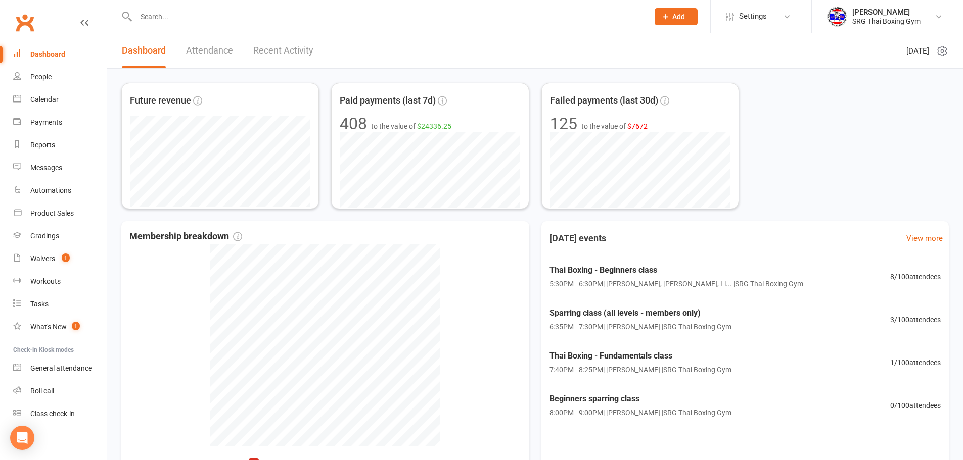
click at [44, 56] on div "Dashboard" at bounding box center [47, 54] width 35 height 8
click at [18, 75] on icon at bounding box center [17, 76] width 8 height 8
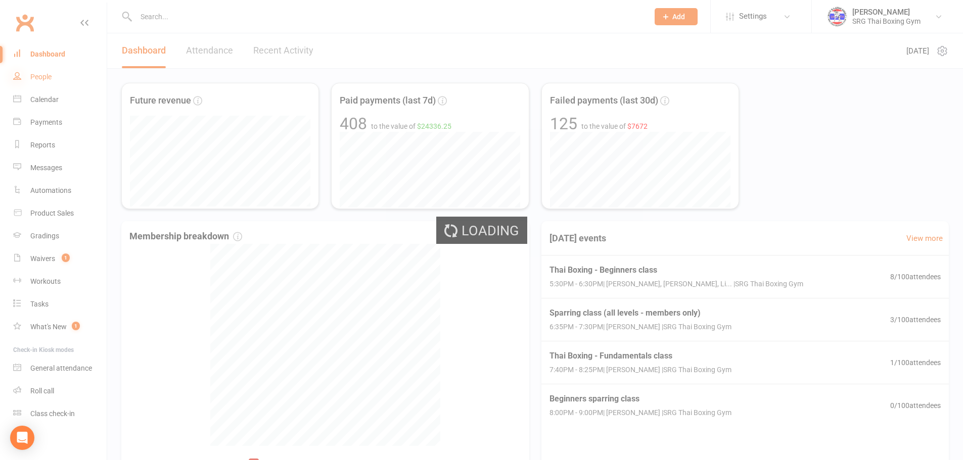
select select "100"
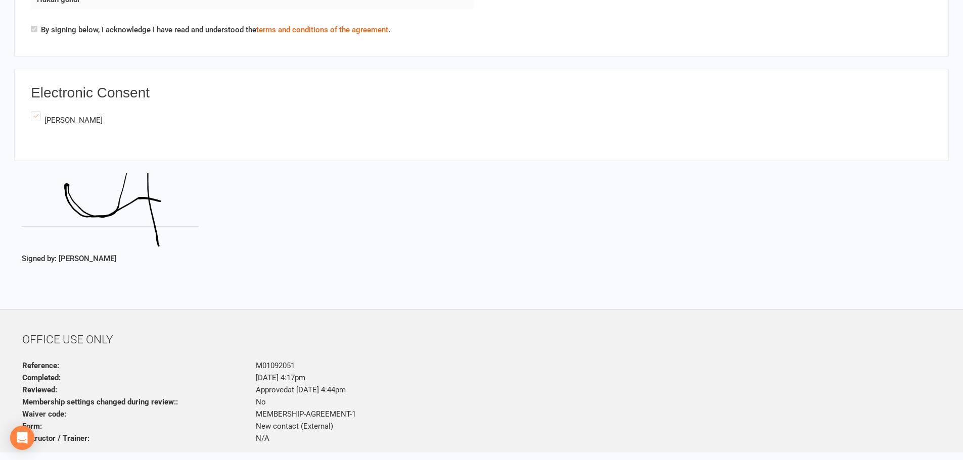
scroll to position [1878, 0]
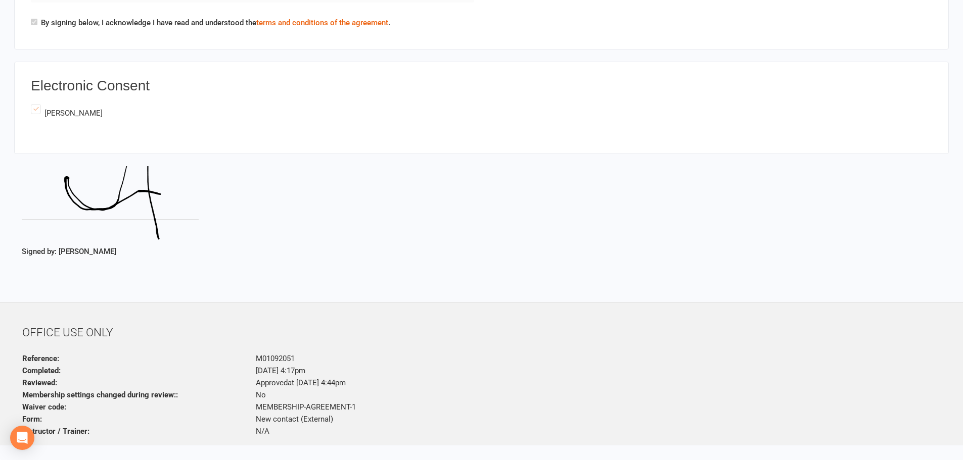
drag, startPoint x: 250, startPoint y: 368, endPoint x: 353, endPoint y: 373, distance: 103.2
click at [353, 373] on p "[DATE] 4:17pm" at bounding box center [364, 371] width 233 height 12
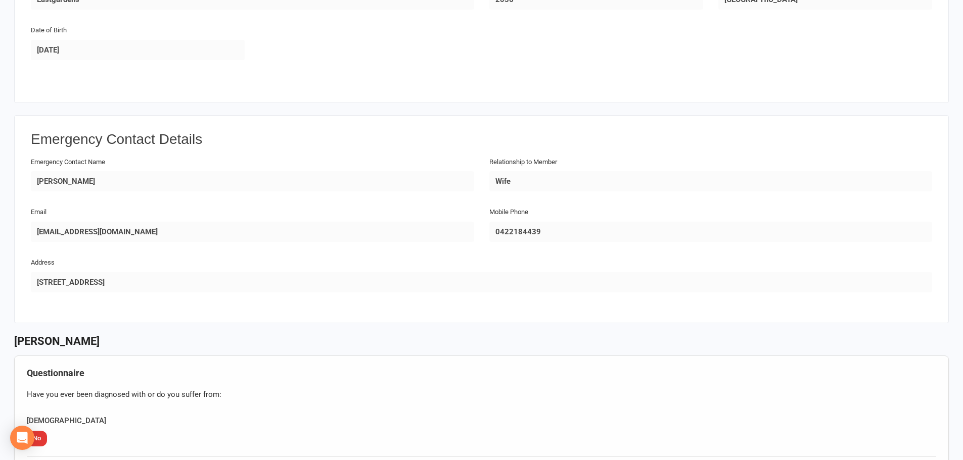
scroll to position [152, 0]
